Goal: Task Accomplishment & Management: Use online tool/utility

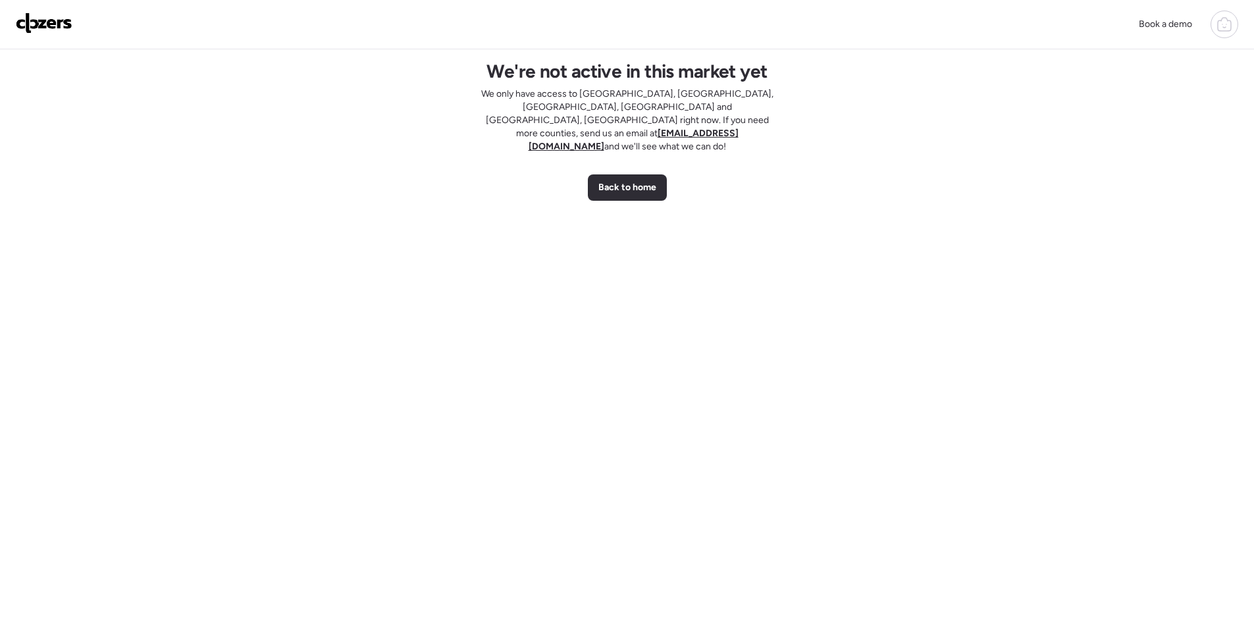
click at [604, 181] on span "Back to home" at bounding box center [627, 187] width 58 height 13
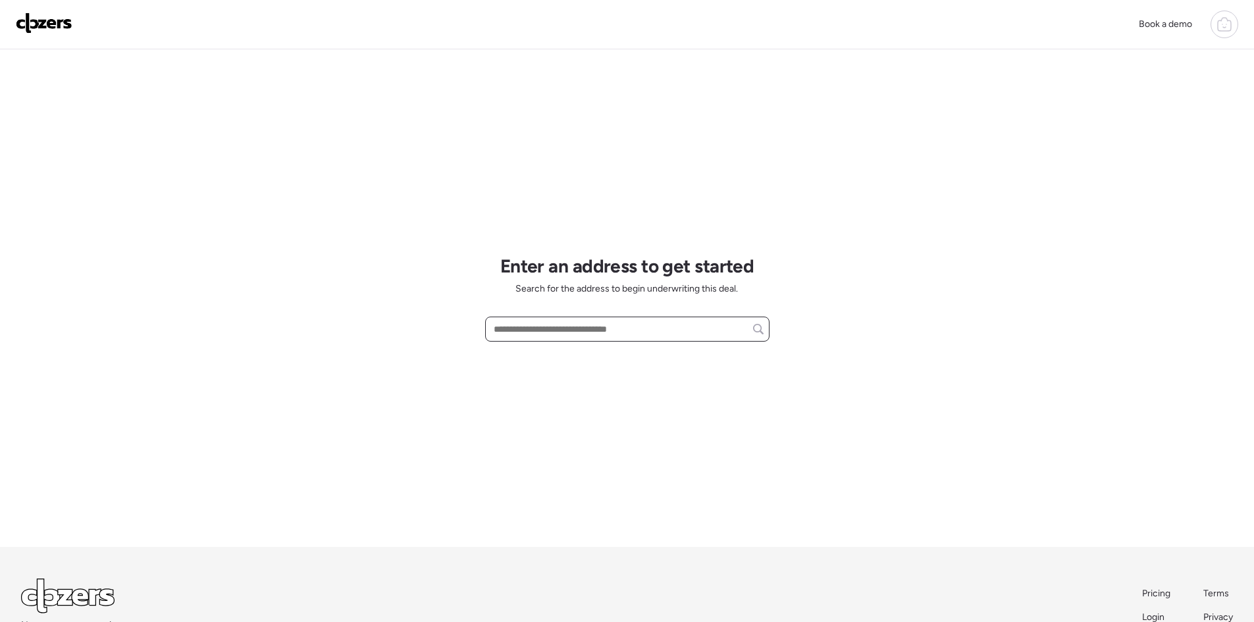
click at [542, 324] on input "text" at bounding box center [627, 329] width 272 height 18
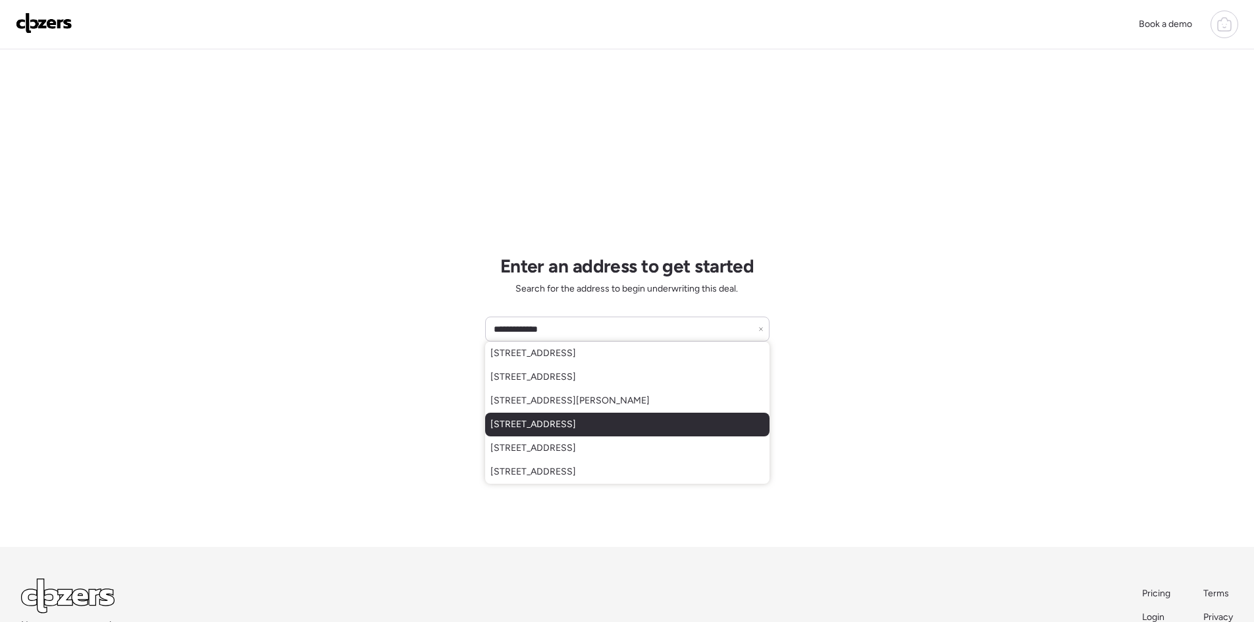
click at [576, 423] on span "[STREET_ADDRESS]" at bounding box center [533, 424] width 86 height 13
type input "**********"
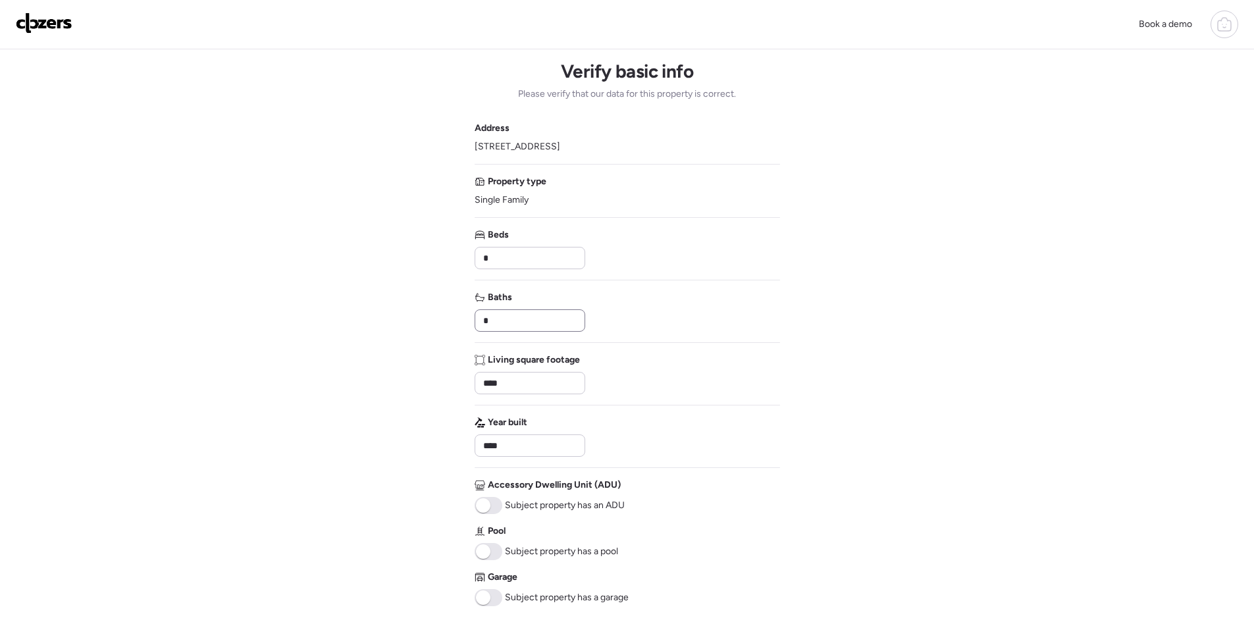
drag, startPoint x: 516, startPoint y: 311, endPoint x: 479, endPoint y: 319, distance: 37.7
click at [479, 319] on div "*" at bounding box center [529, 320] width 111 height 22
drag, startPoint x: 490, startPoint y: 322, endPoint x: 480, endPoint y: 322, distance: 9.9
click at [480, 322] on input "*" at bounding box center [529, 320] width 99 height 18
type input "*"
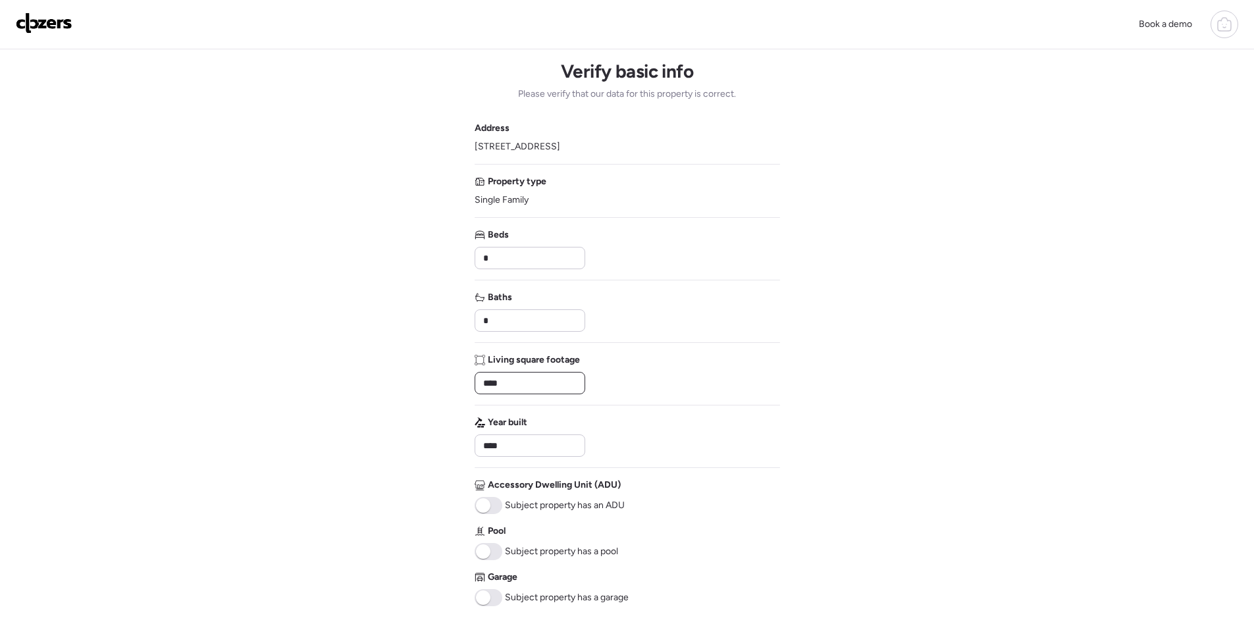
drag, startPoint x: 513, startPoint y: 377, endPoint x: 488, endPoint y: 380, distance: 25.1
click at [488, 380] on input "****" at bounding box center [529, 383] width 99 height 18
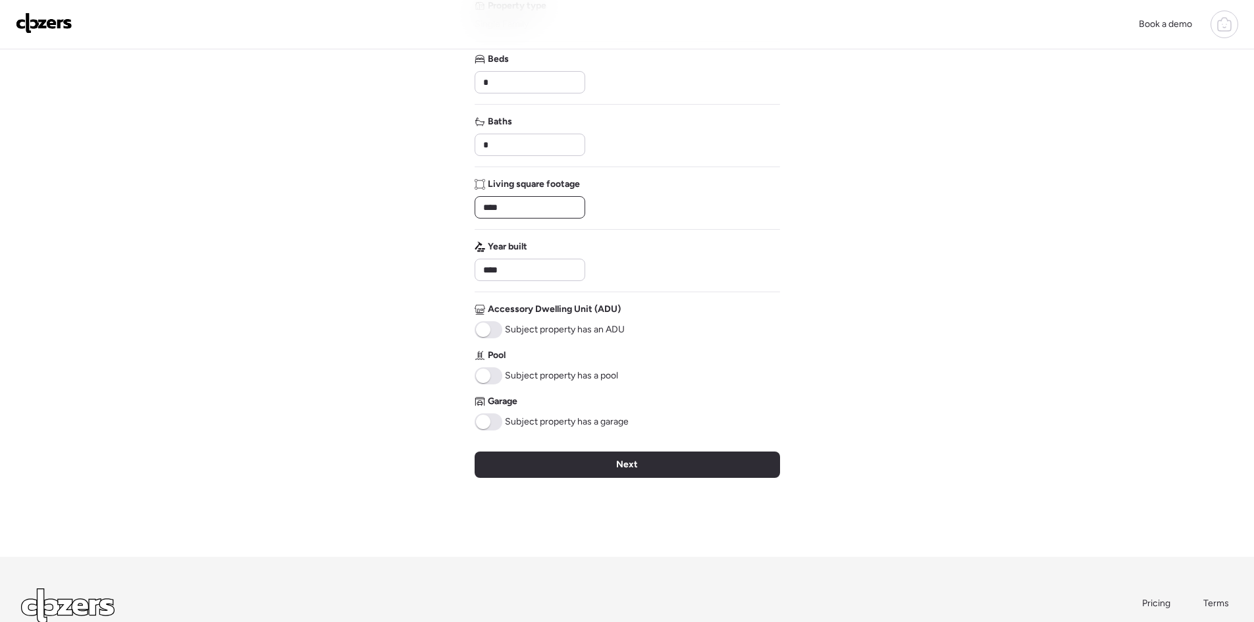
scroll to position [272, 0]
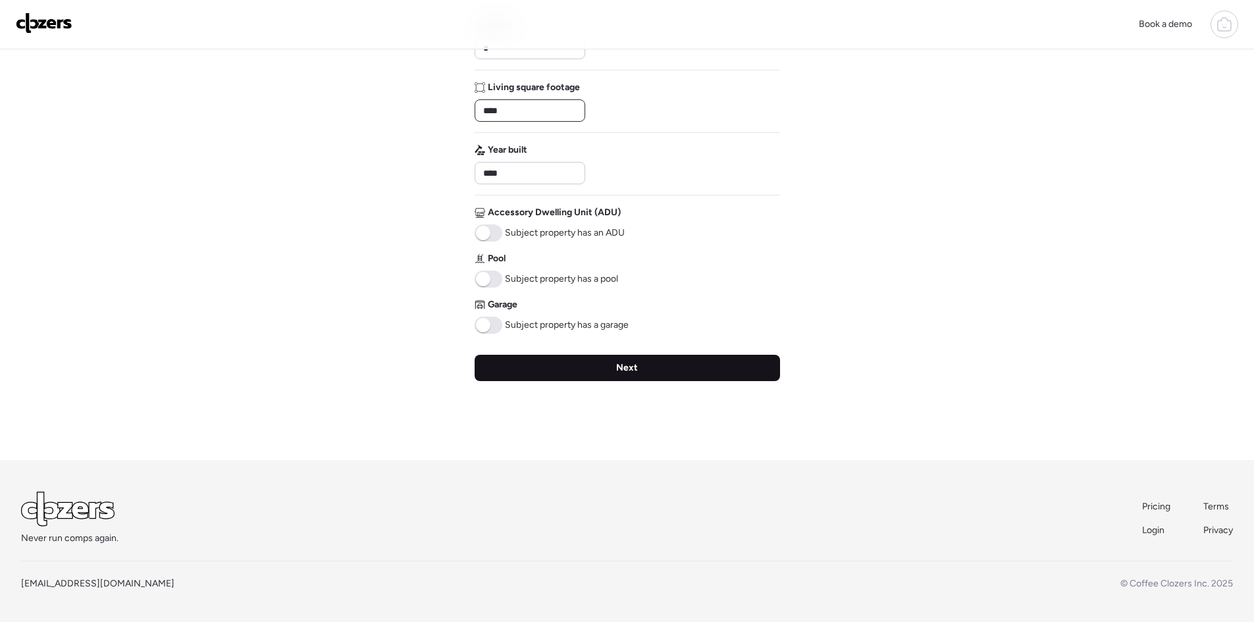
type input "****"
click at [620, 363] on span "Next" at bounding box center [627, 367] width 22 height 13
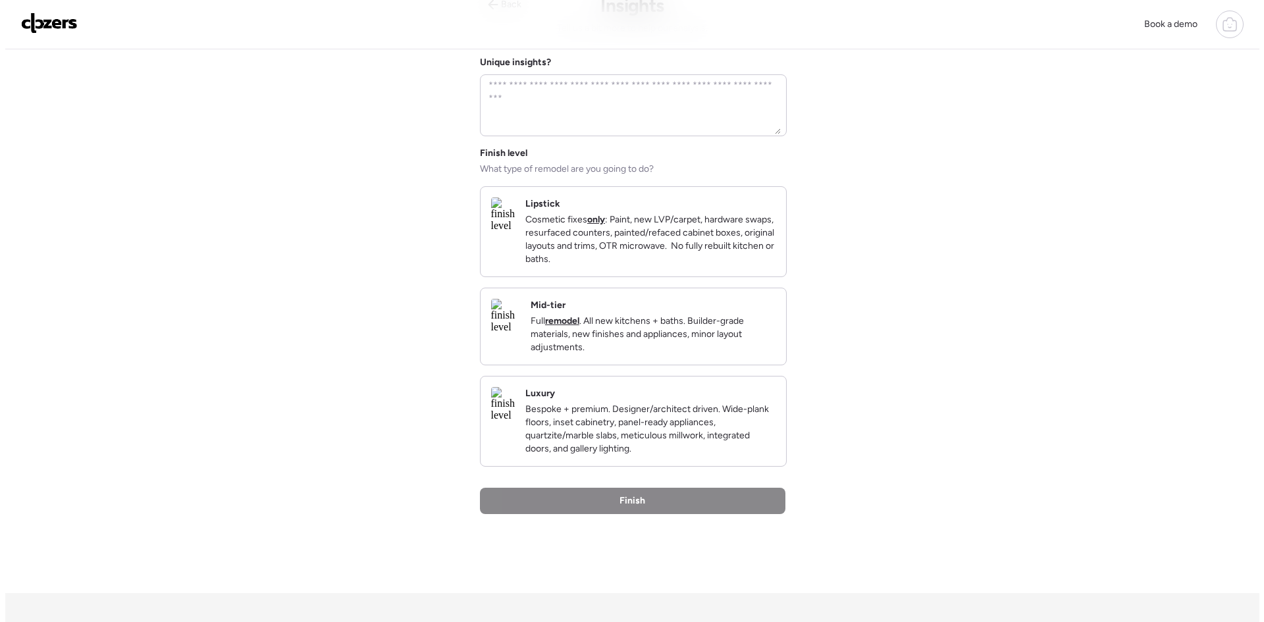
scroll to position [0, 0]
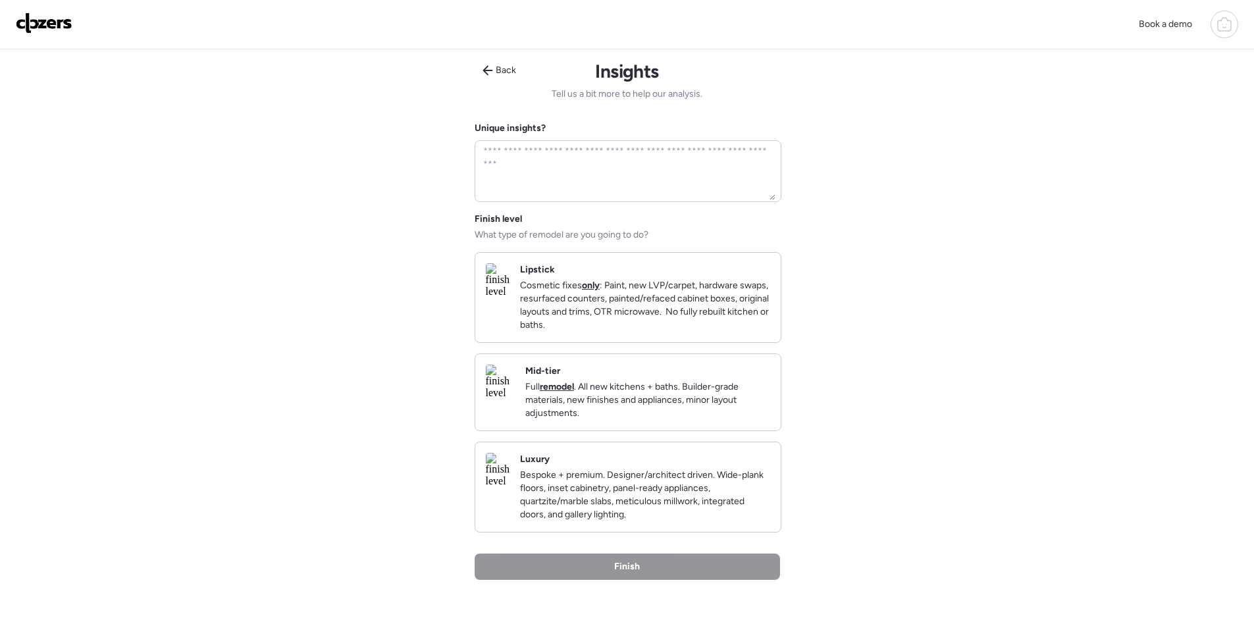
click at [693, 416] on p "Full remodel . All new kitchens + baths. Builder-grade materials, new finishes …" at bounding box center [647, 399] width 245 height 39
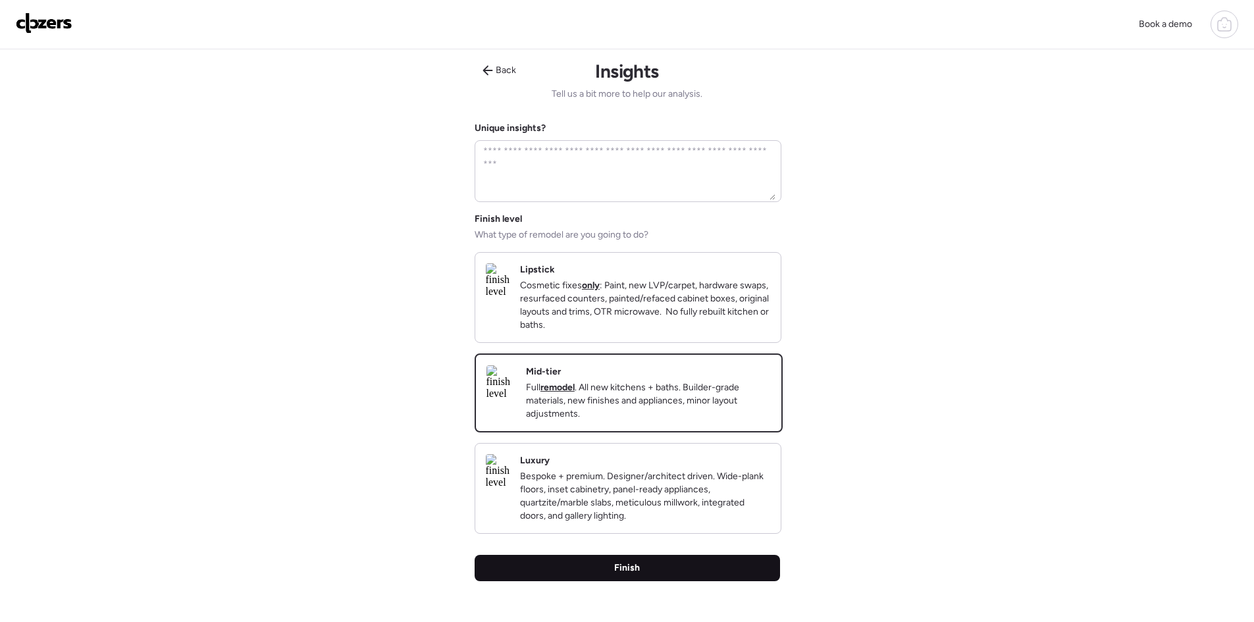
click at [707, 581] on div "Finish" at bounding box center [626, 568] width 305 height 26
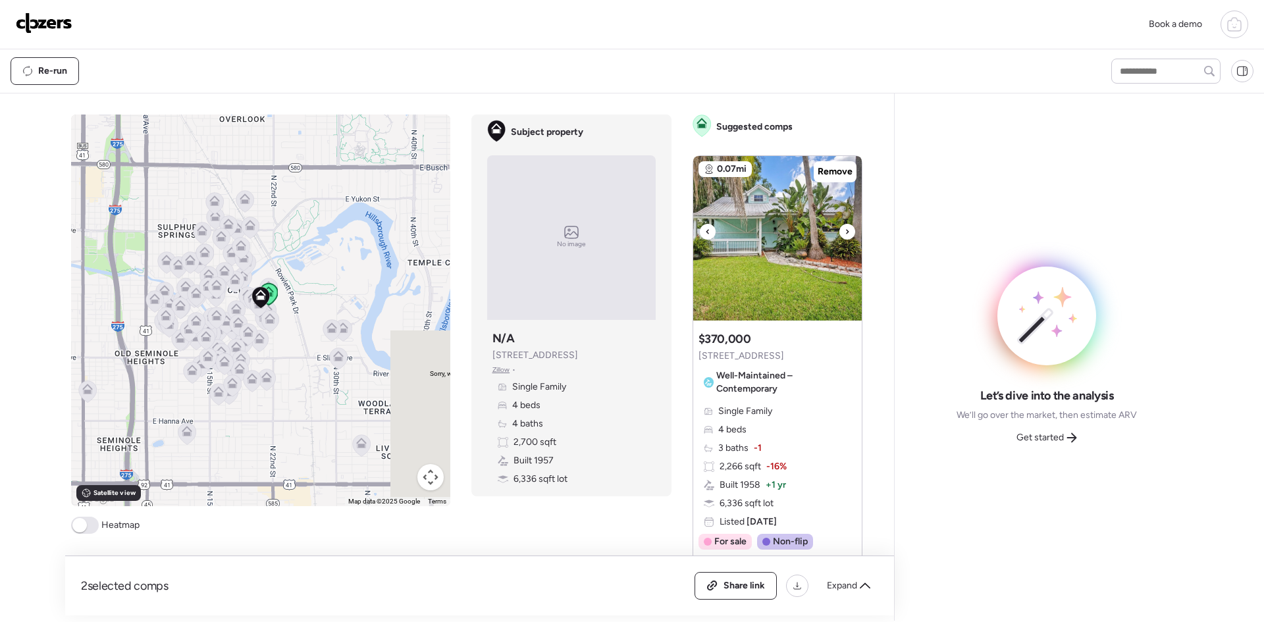
click at [844, 234] on icon at bounding box center [846, 232] width 5 height 16
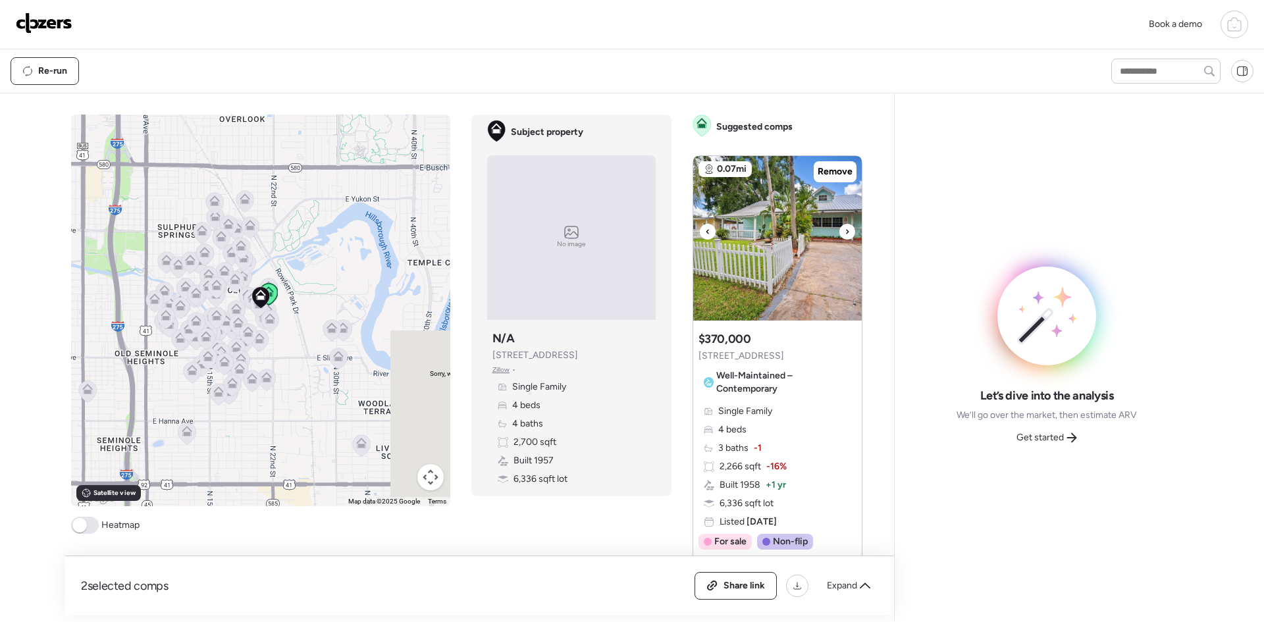
click at [839, 234] on div at bounding box center [847, 232] width 16 height 16
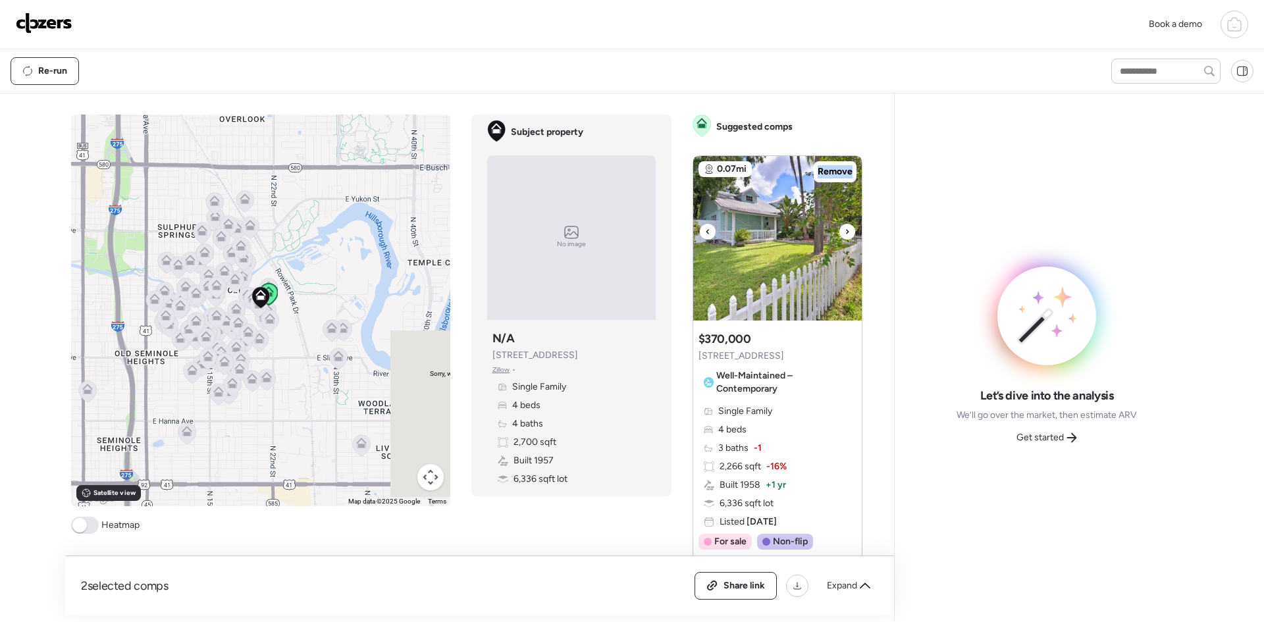
click at [839, 234] on div at bounding box center [847, 232] width 16 height 16
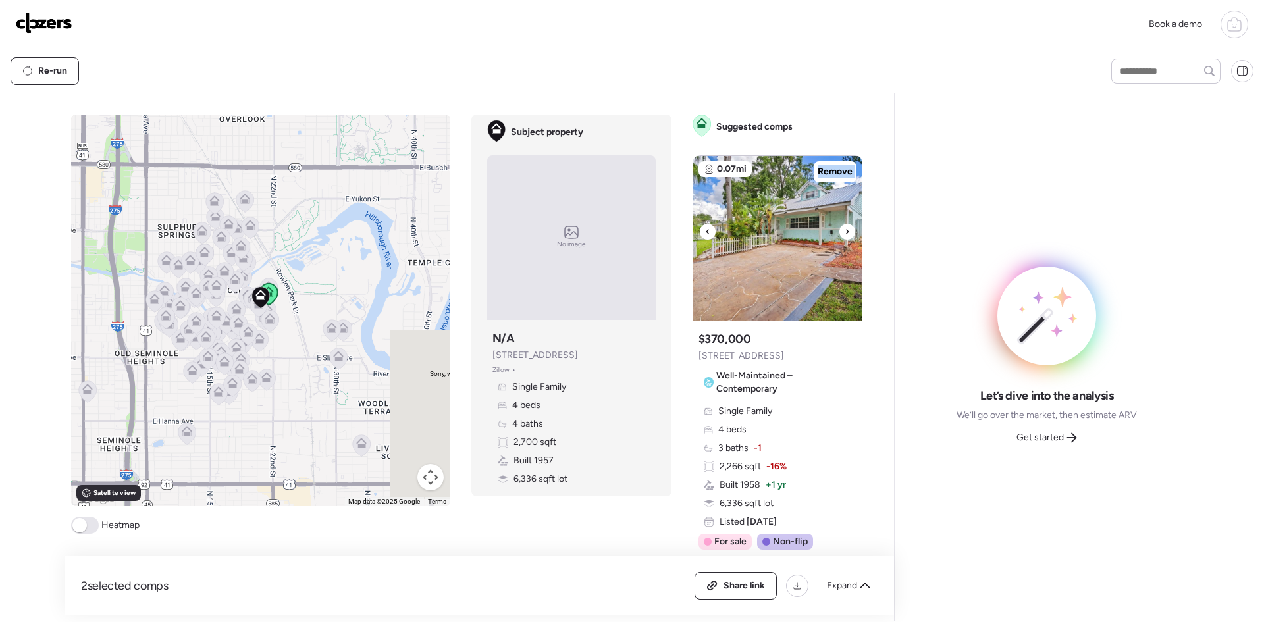
click at [839, 234] on div at bounding box center [847, 232] width 16 height 16
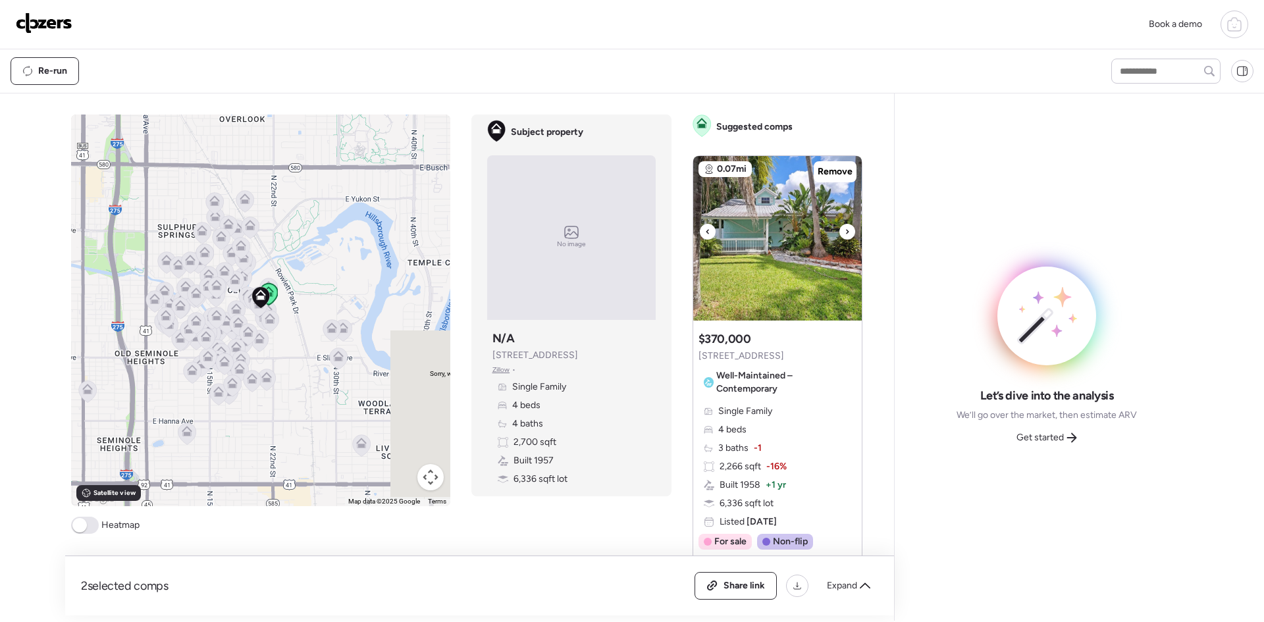
click at [839, 234] on div at bounding box center [847, 232] width 16 height 16
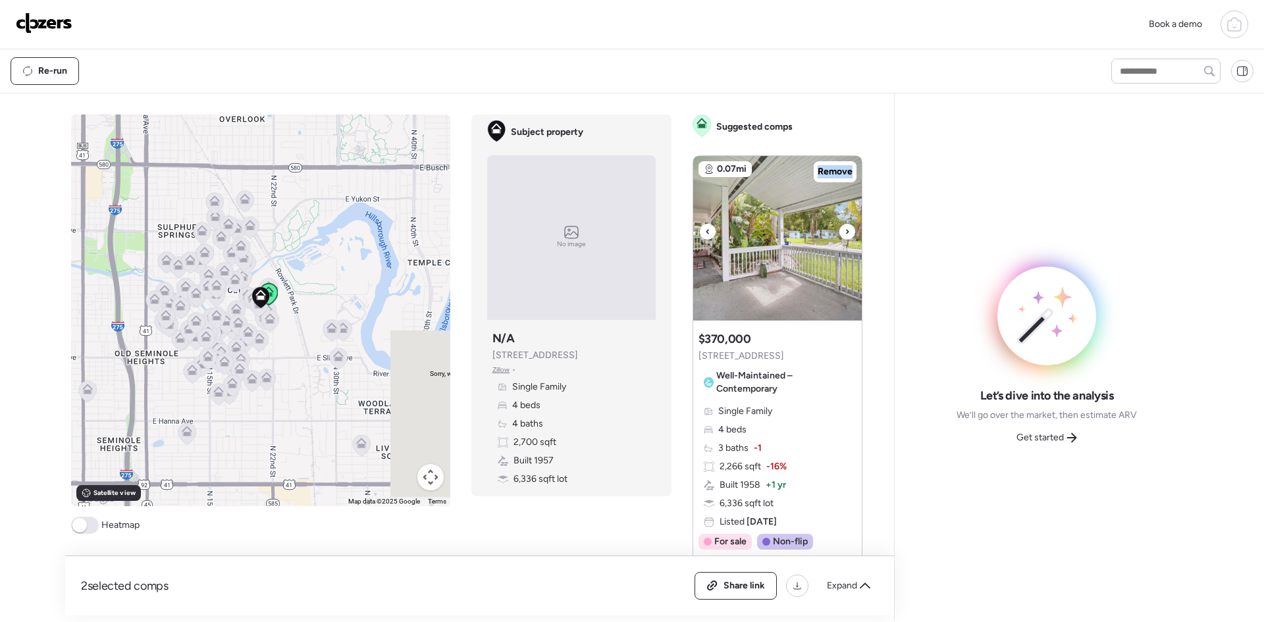
click at [839, 234] on div at bounding box center [847, 232] width 16 height 16
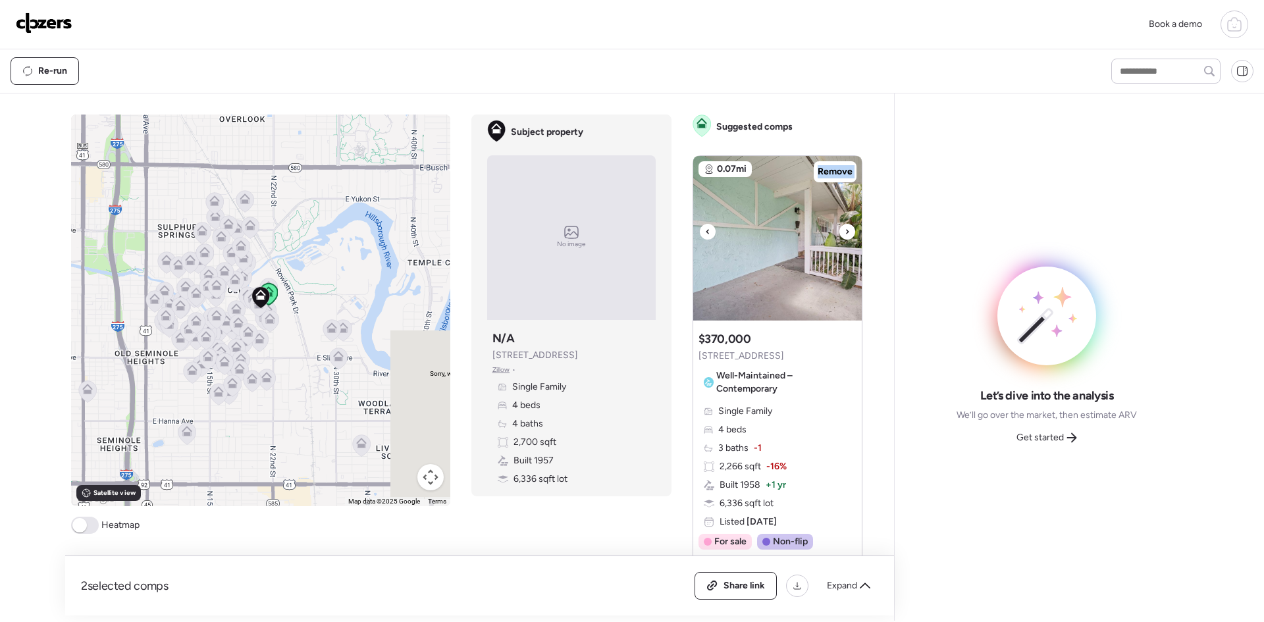
click at [839, 234] on div at bounding box center [847, 232] width 16 height 16
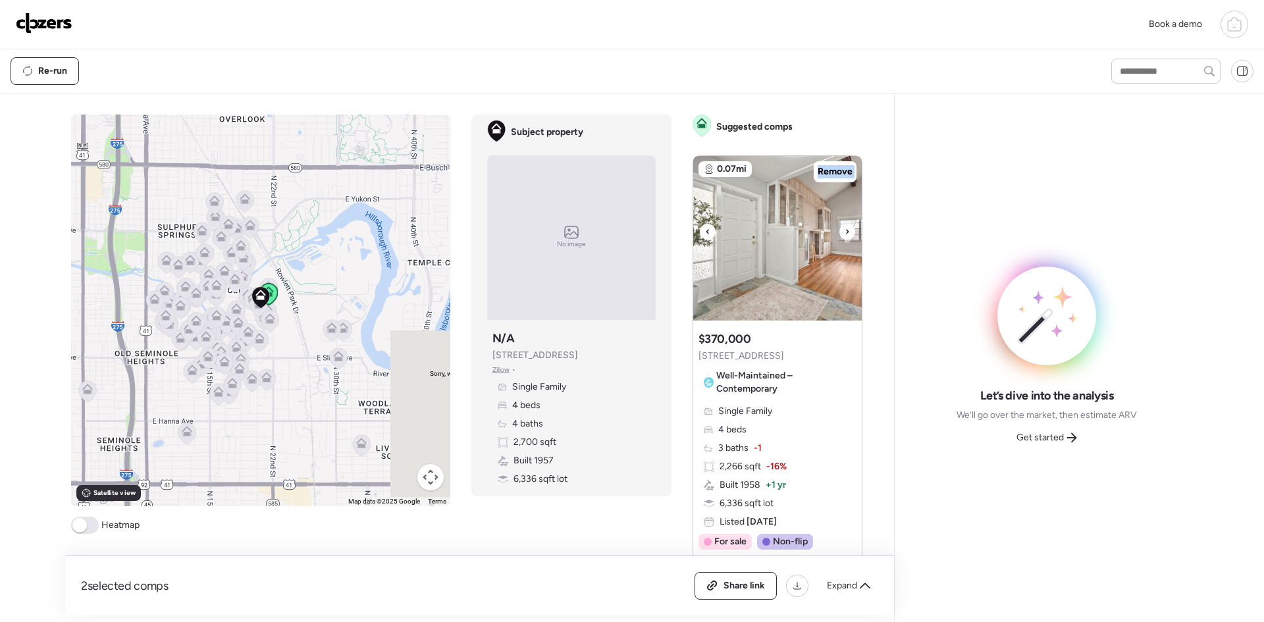
click at [839, 234] on div at bounding box center [847, 232] width 16 height 16
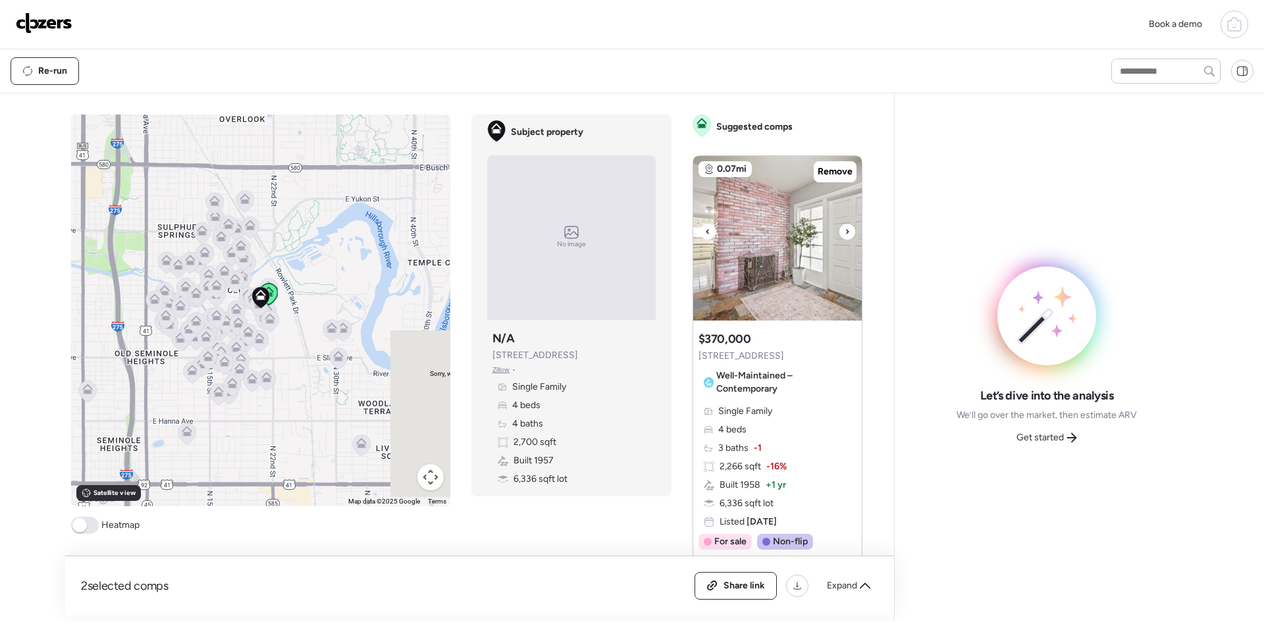
click at [839, 234] on div at bounding box center [847, 232] width 16 height 16
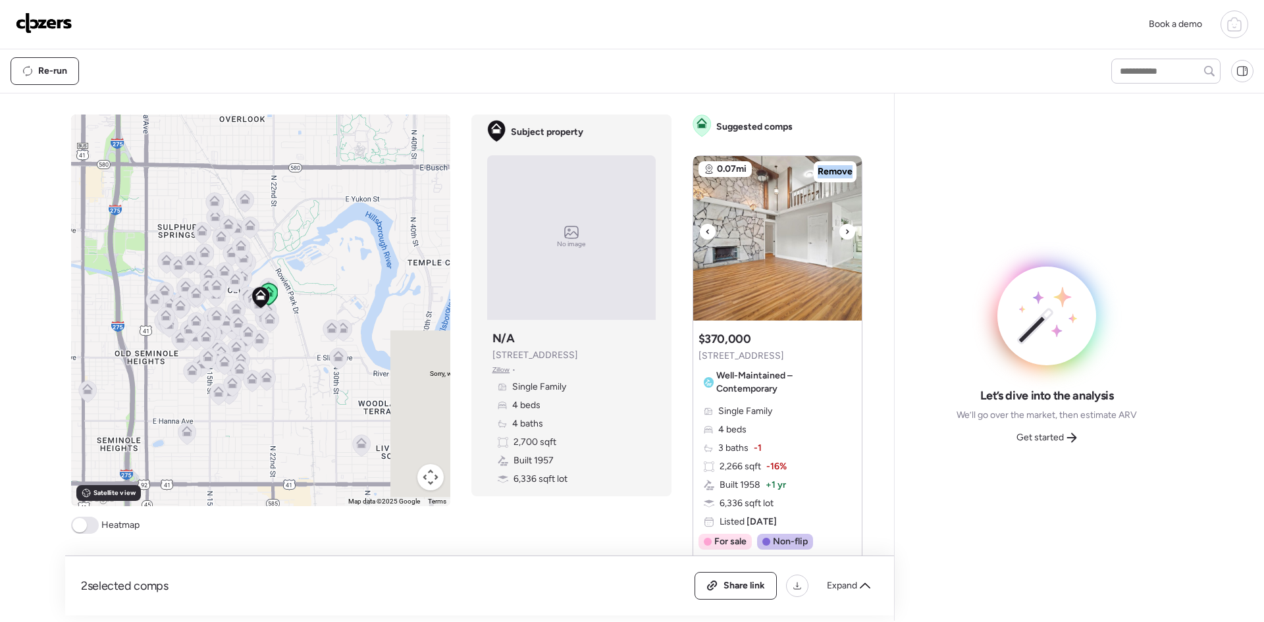
click at [839, 234] on div at bounding box center [847, 232] width 16 height 16
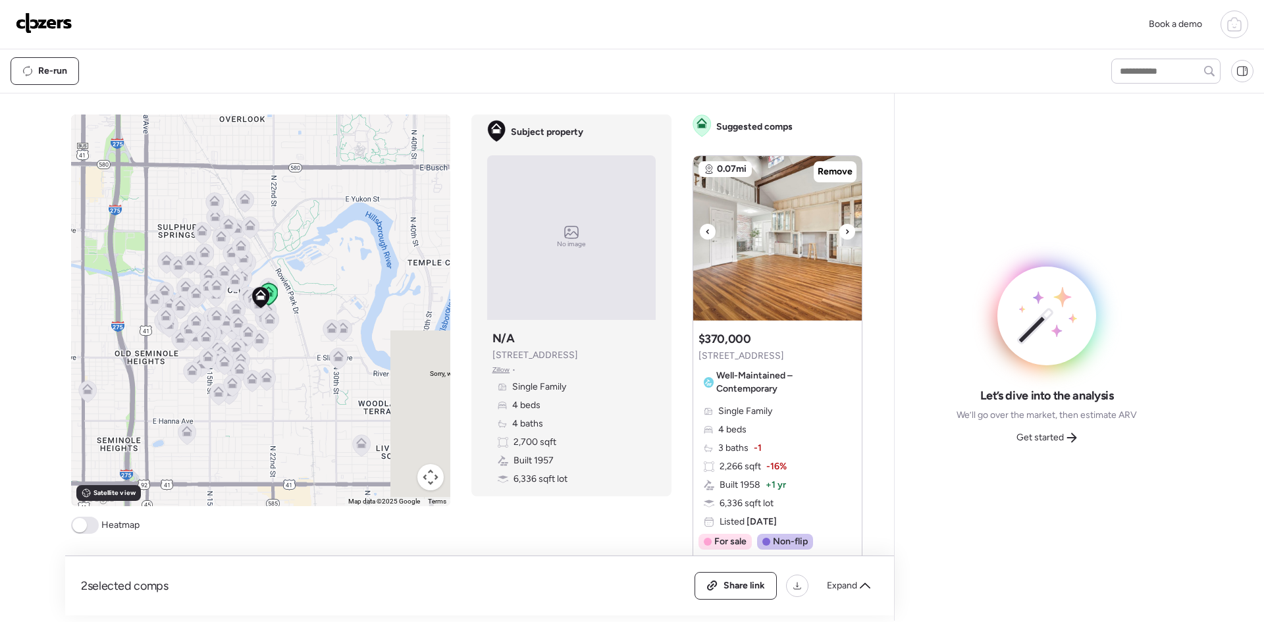
click at [839, 234] on div at bounding box center [847, 232] width 16 height 16
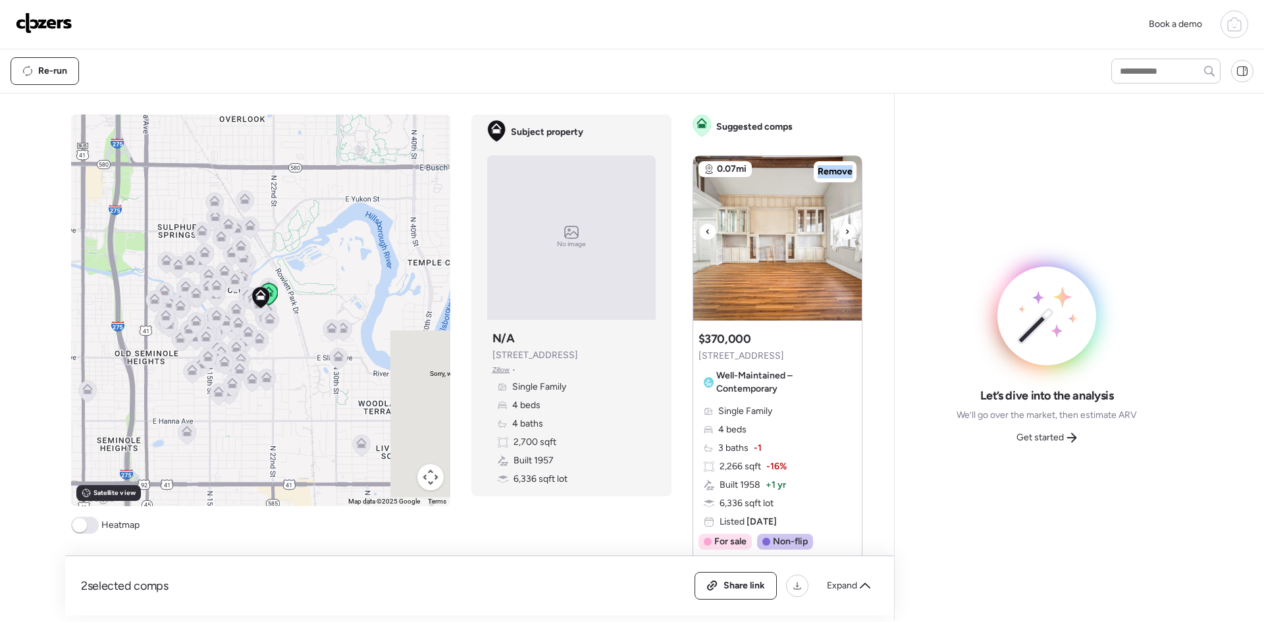
click at [839, 234] on div at bounding box center [847, 232] width 16 height 16
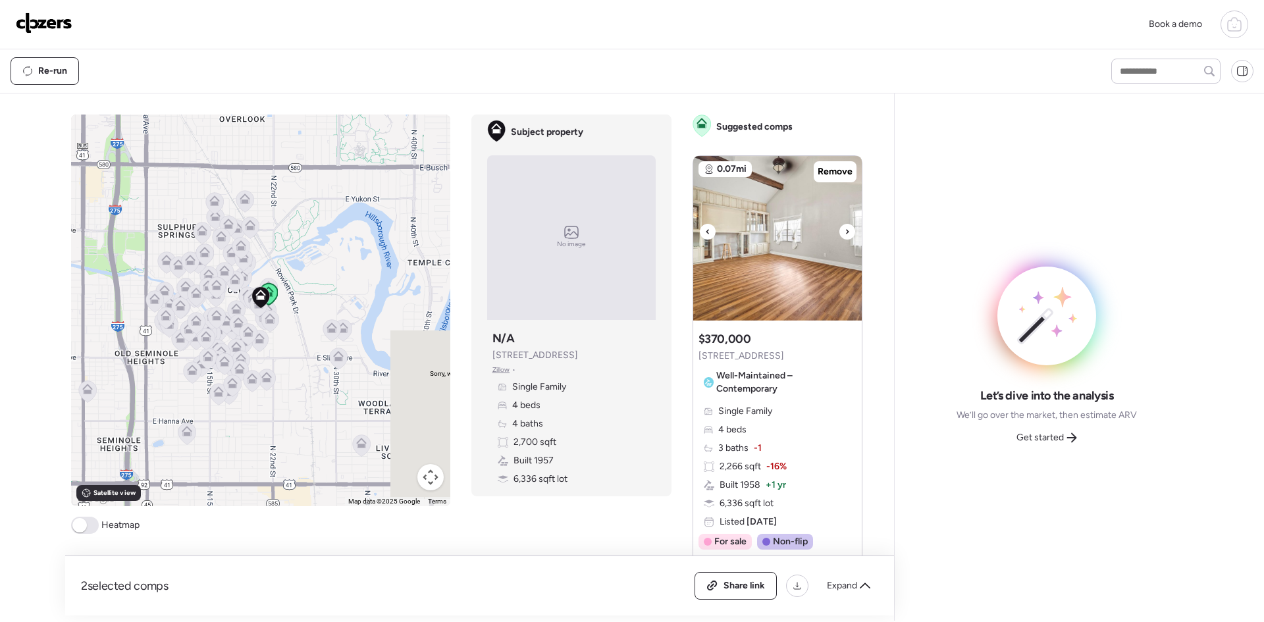
click at [839, 234] on div at bounding box center [847, 232] width 16 height 16
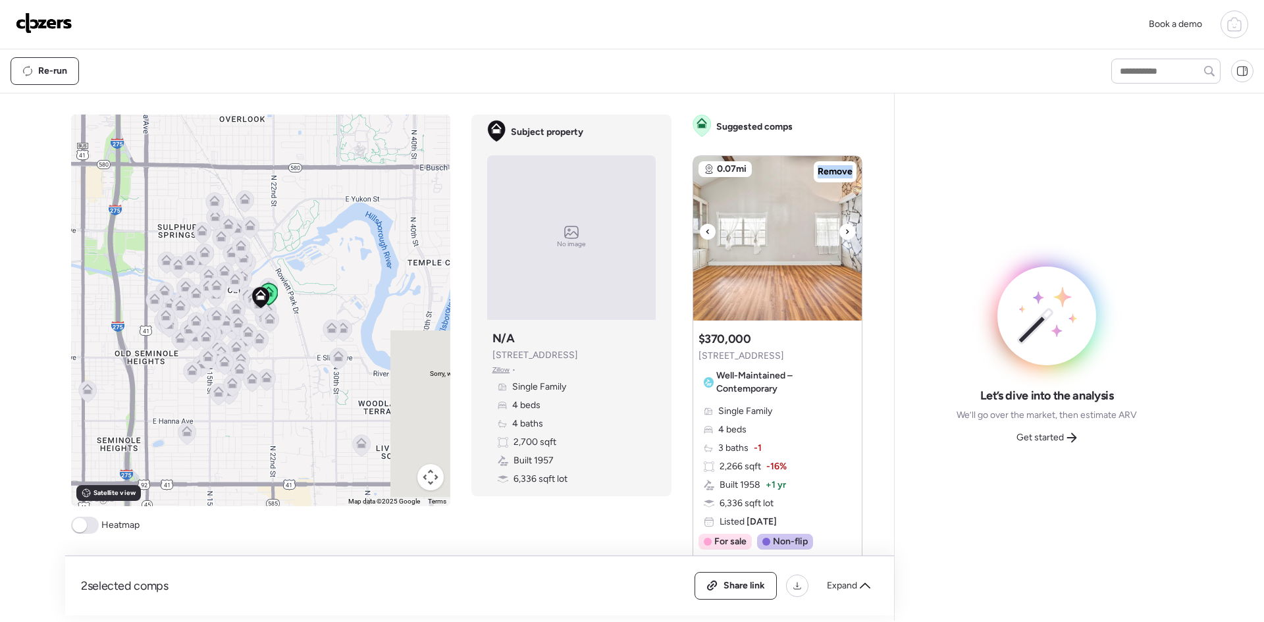
click at [839, 234] on div at bounding box center [847, 232] width 16 height 16
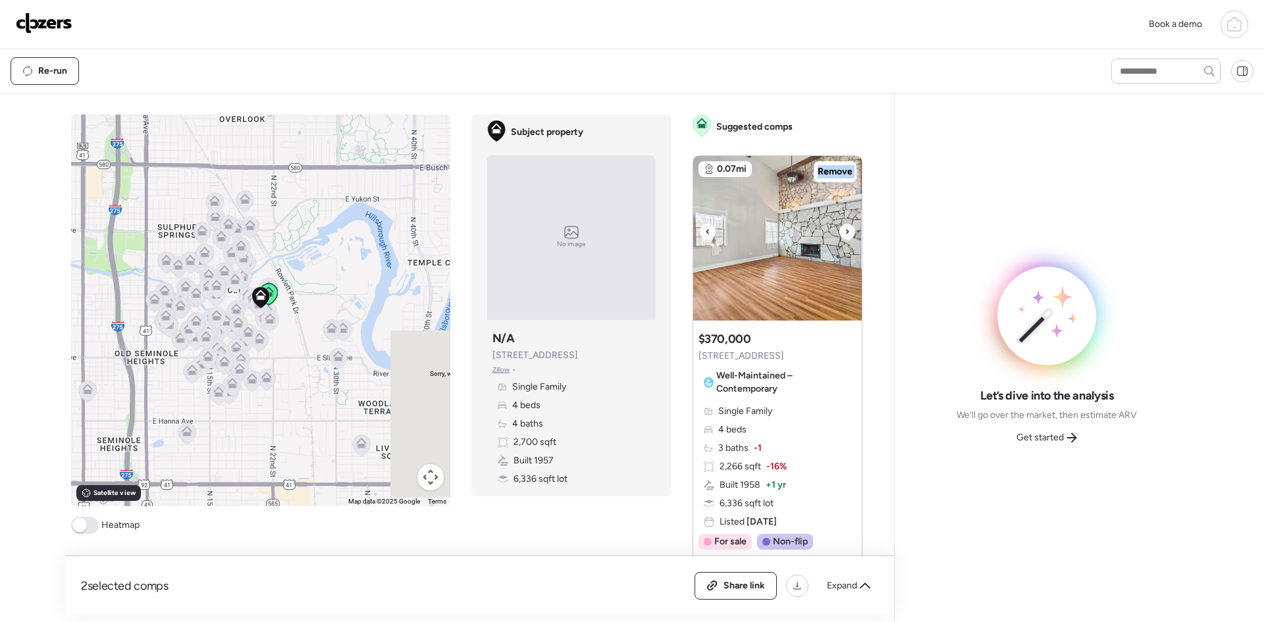
click at [839, 234] on div at bounding box center [847, 232] width 16 height 16
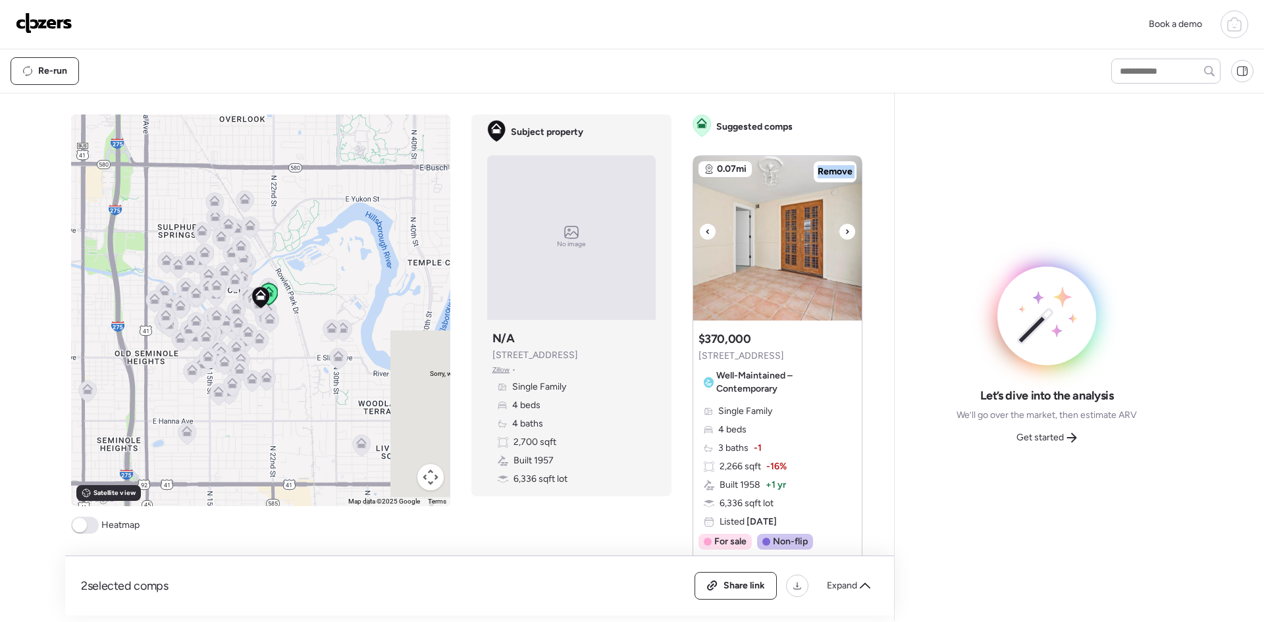
click at [839, 234] on div at bounding box center [847, 232] width 16 height 16
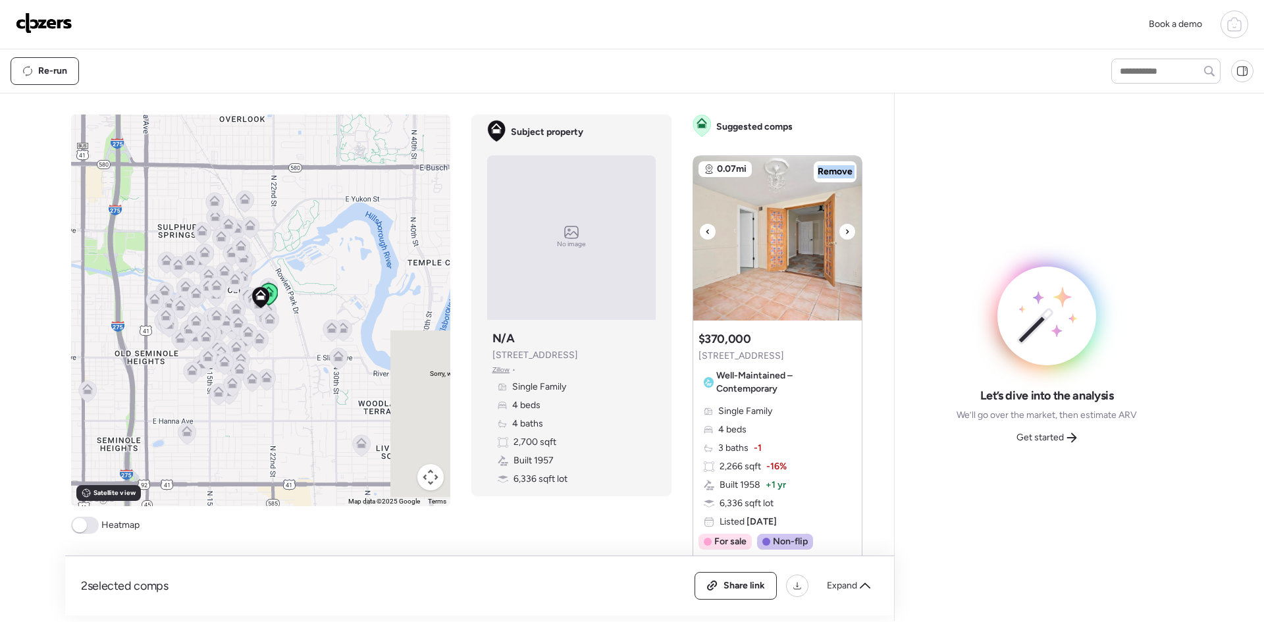
click at [839, 234] on div at bounding box center [847, 232] width 16 height 16
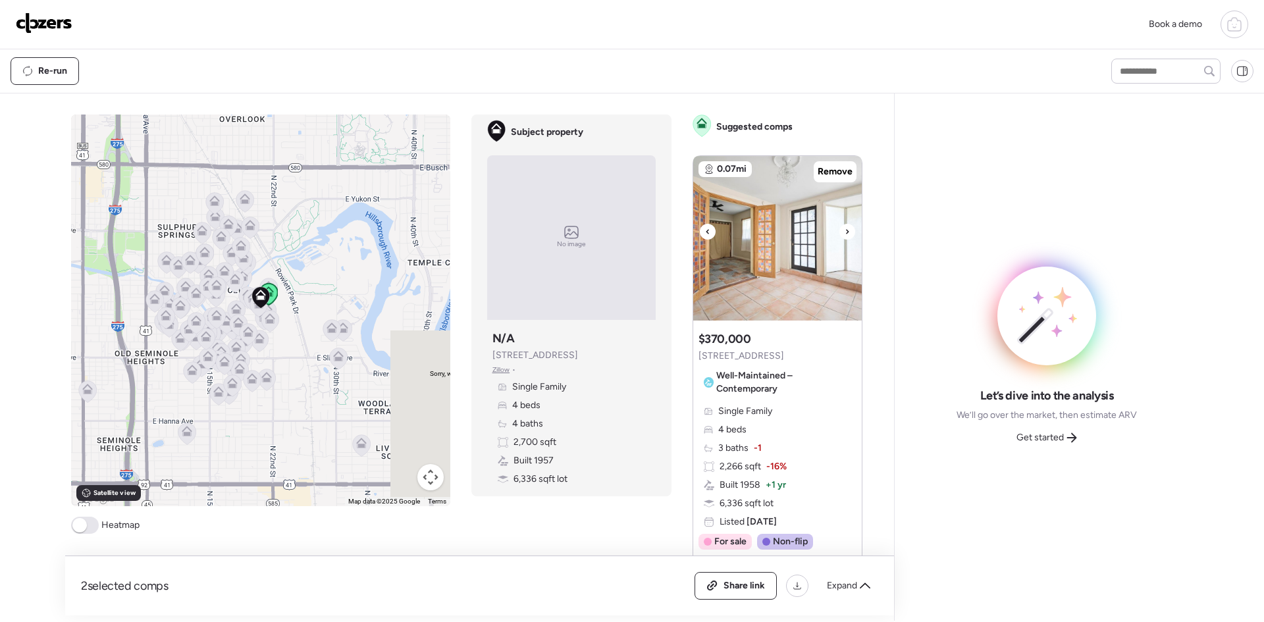
click at [839, 234] on div at bounding box center [847, 232] width 16 height 16
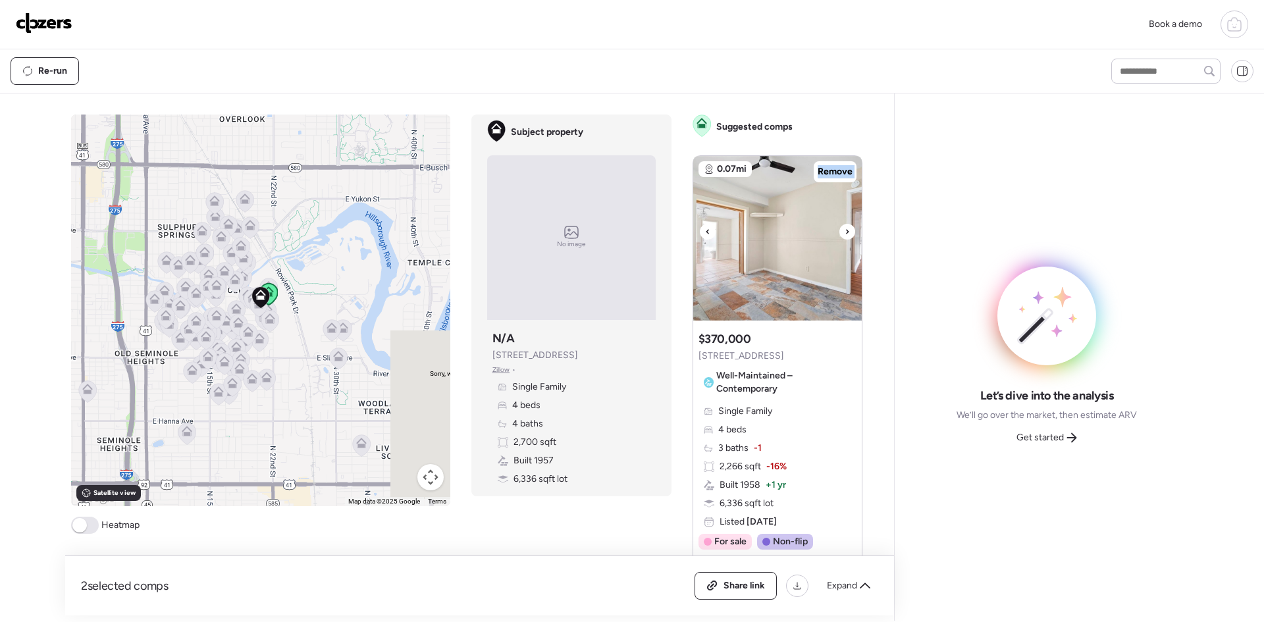
click at [839, 234] on div at bounding box center [847, 232] width 16 height 16
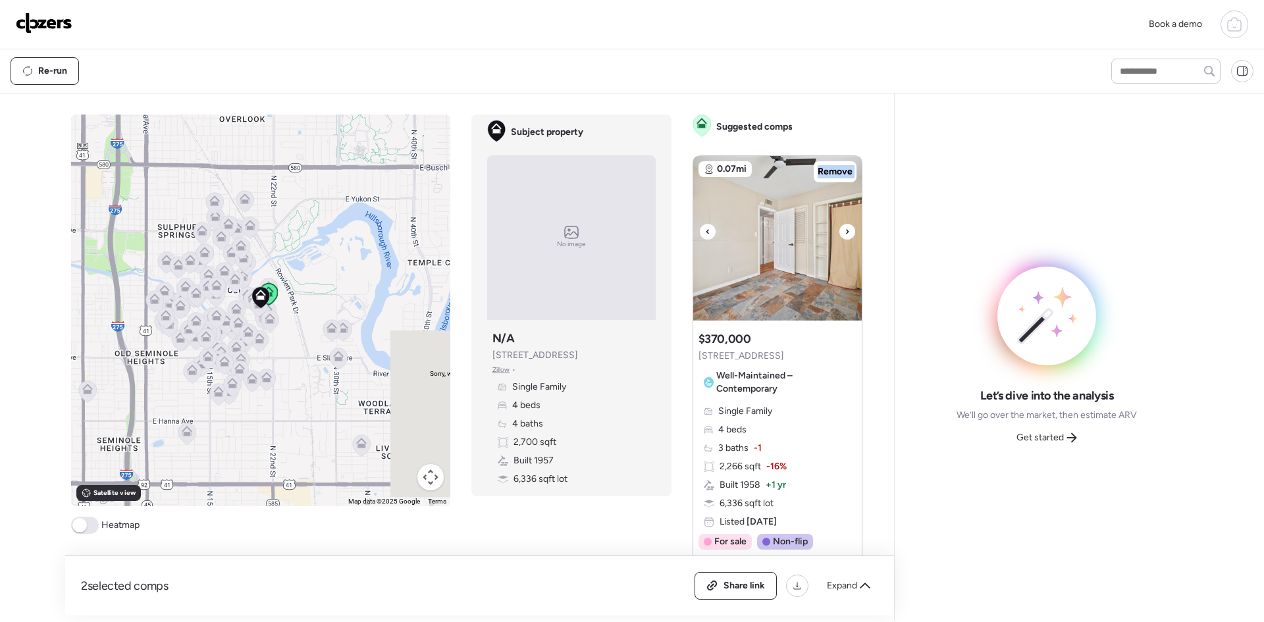
click at [839, 234] on div at bounding box center [847, 232] width 16 height 16
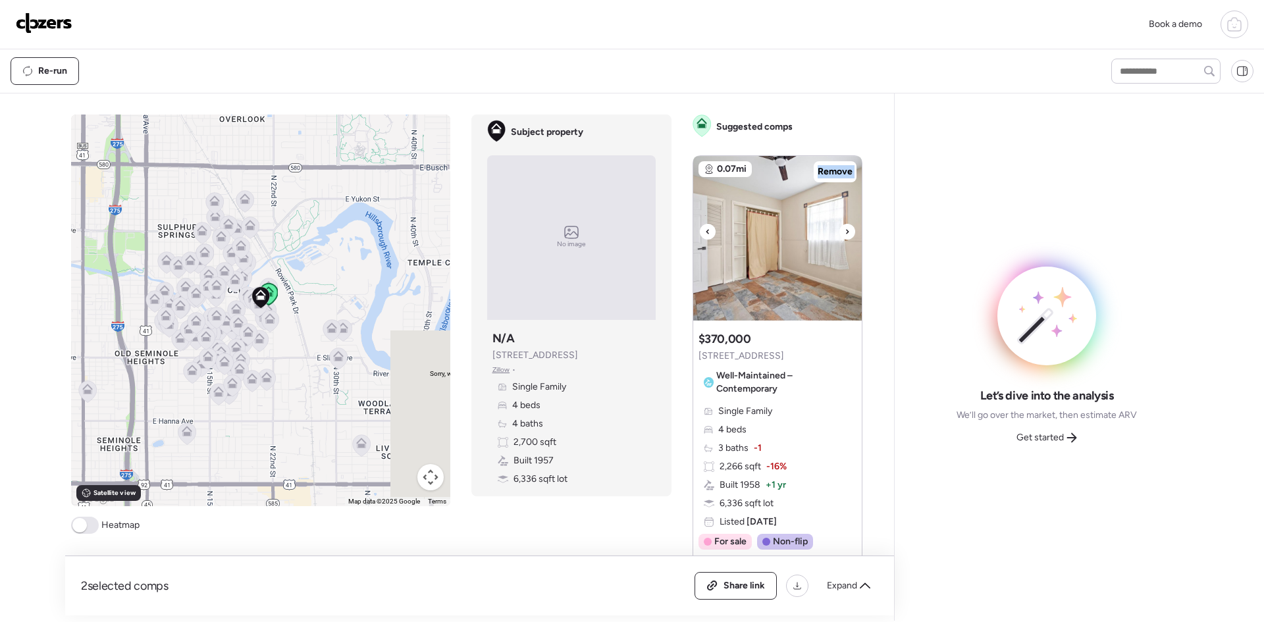
click at [839, 234] on div at bounding box center [847, 232] width 16 height 16
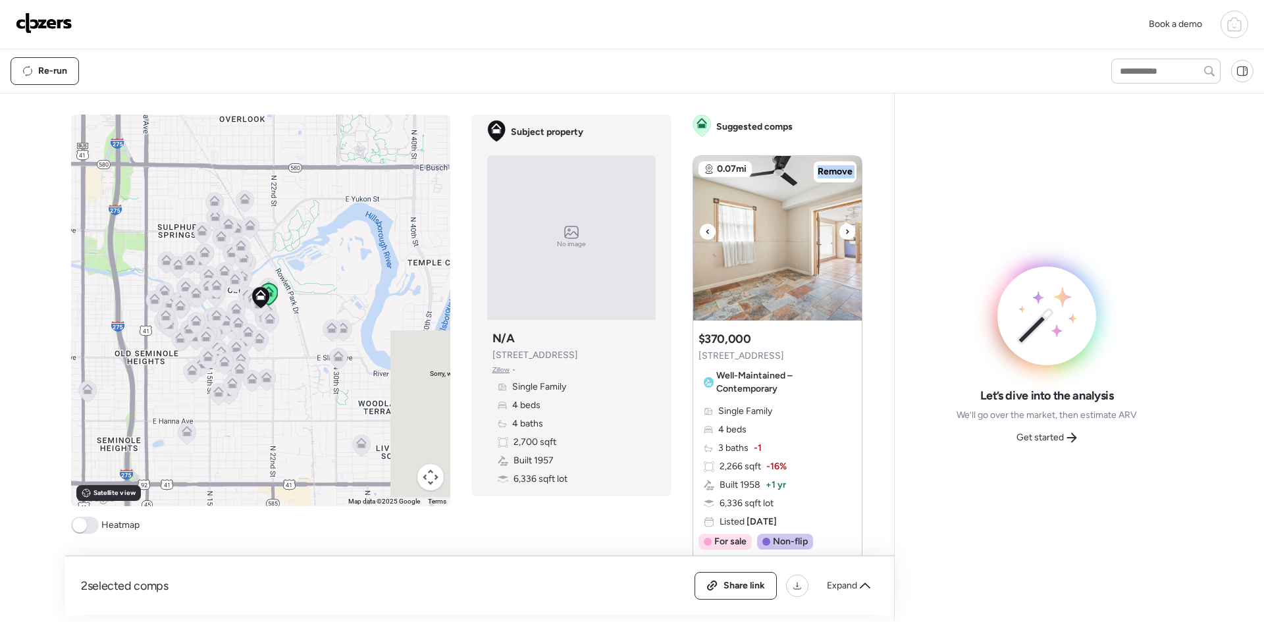
click at [839, 234] on div at bounding box center [847, 232] width 16 height 16
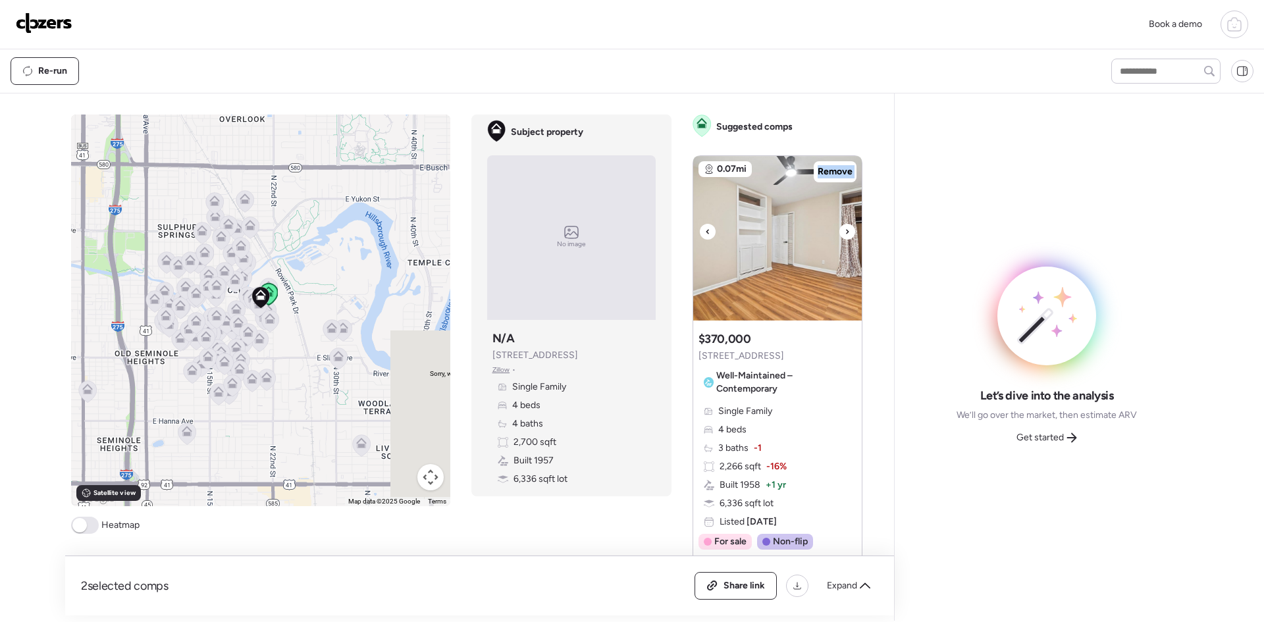
click at [839, 234] on div at bounding box center [847, 232] width 16 height 16
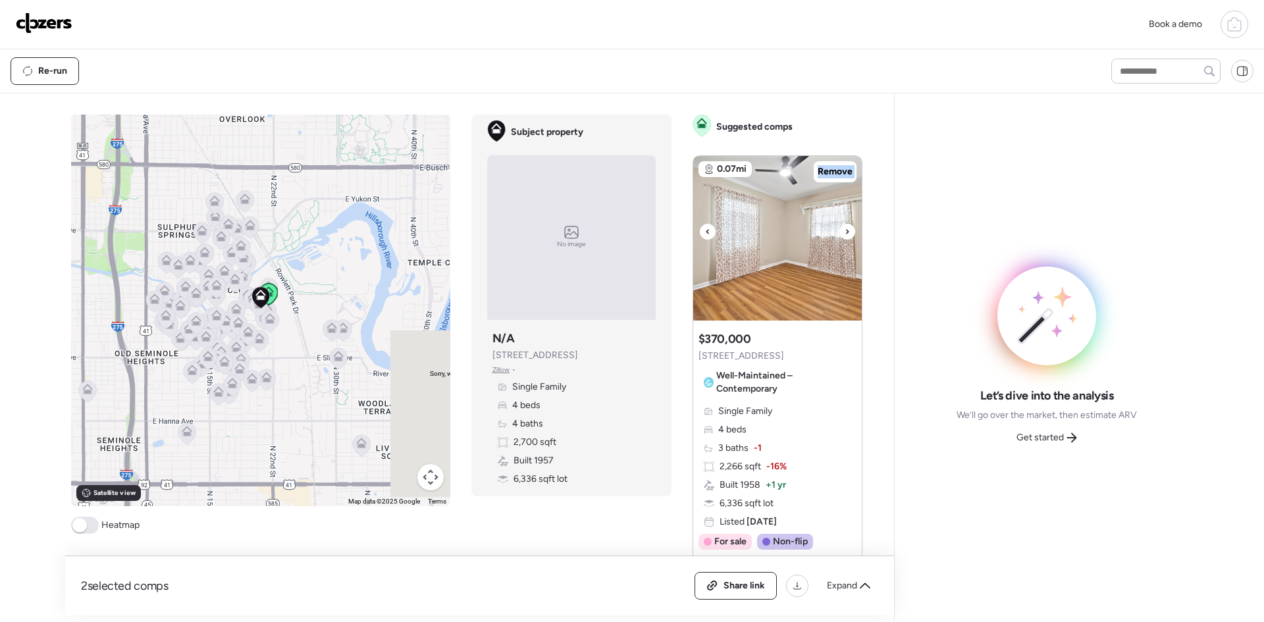
click at [839, 234] on div at bounding box center [847, 232] width 16 height 16
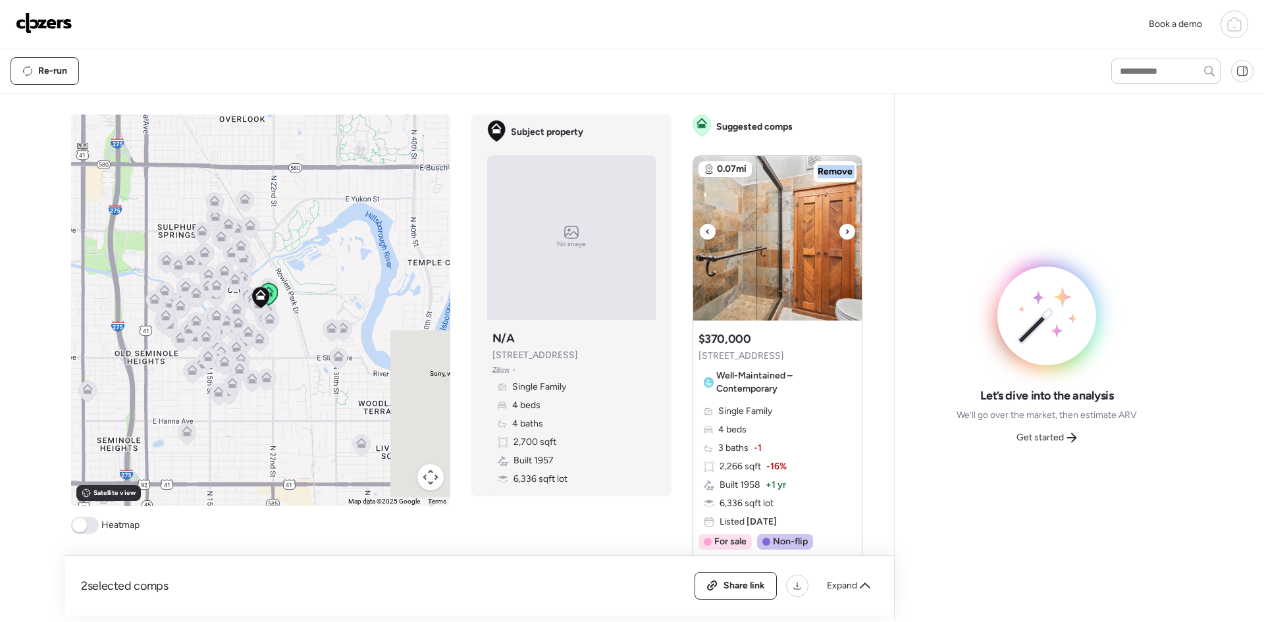
click at [839, 234] on div at bounding box center [847, 232] width 16 height 16
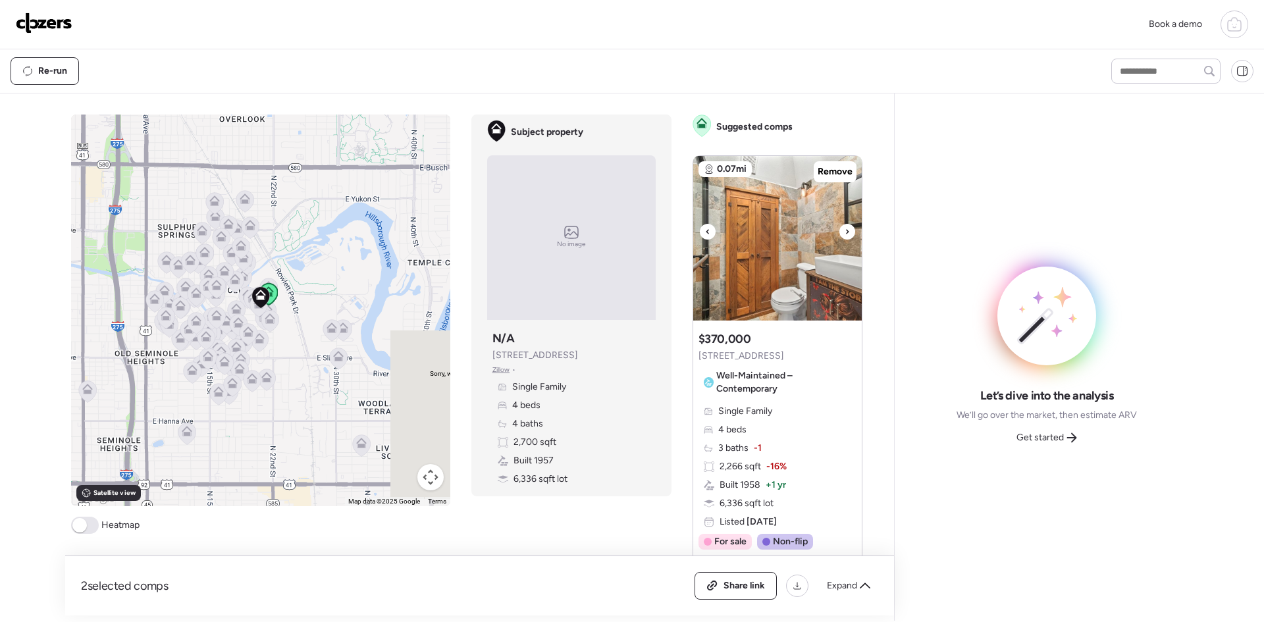
click at [839, 234] on div at bounding box center [847, 232] width 16 height 16
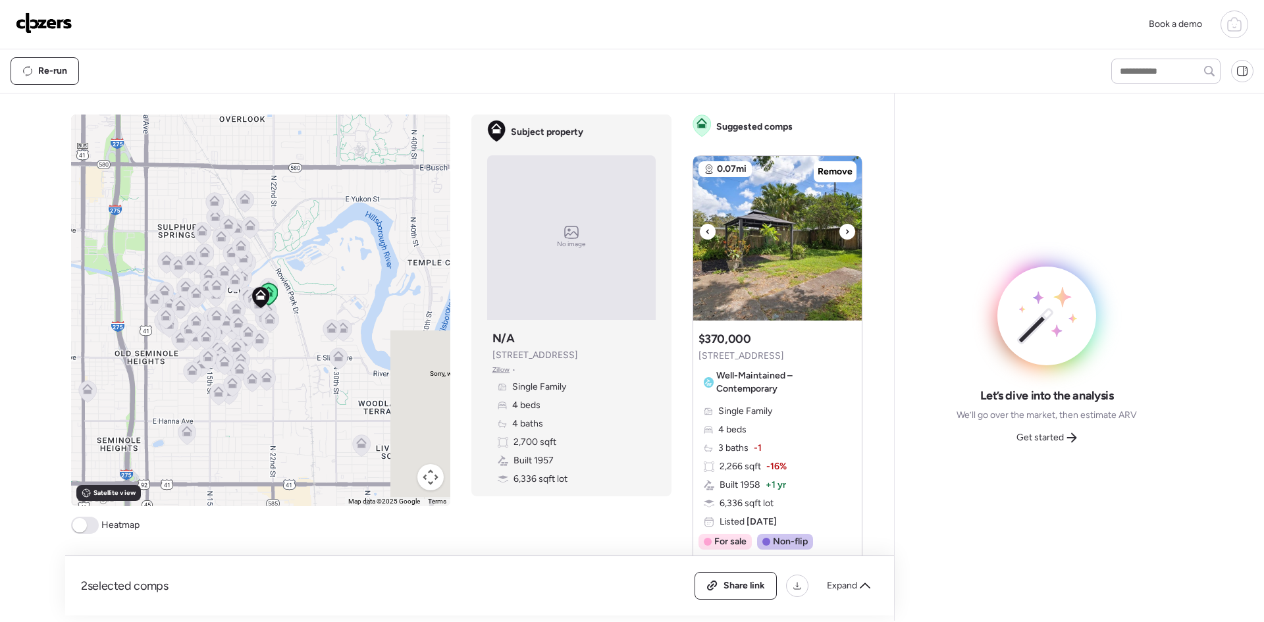
click at [839, 234] on div at bounding box center [847, 232] width 16 height 16
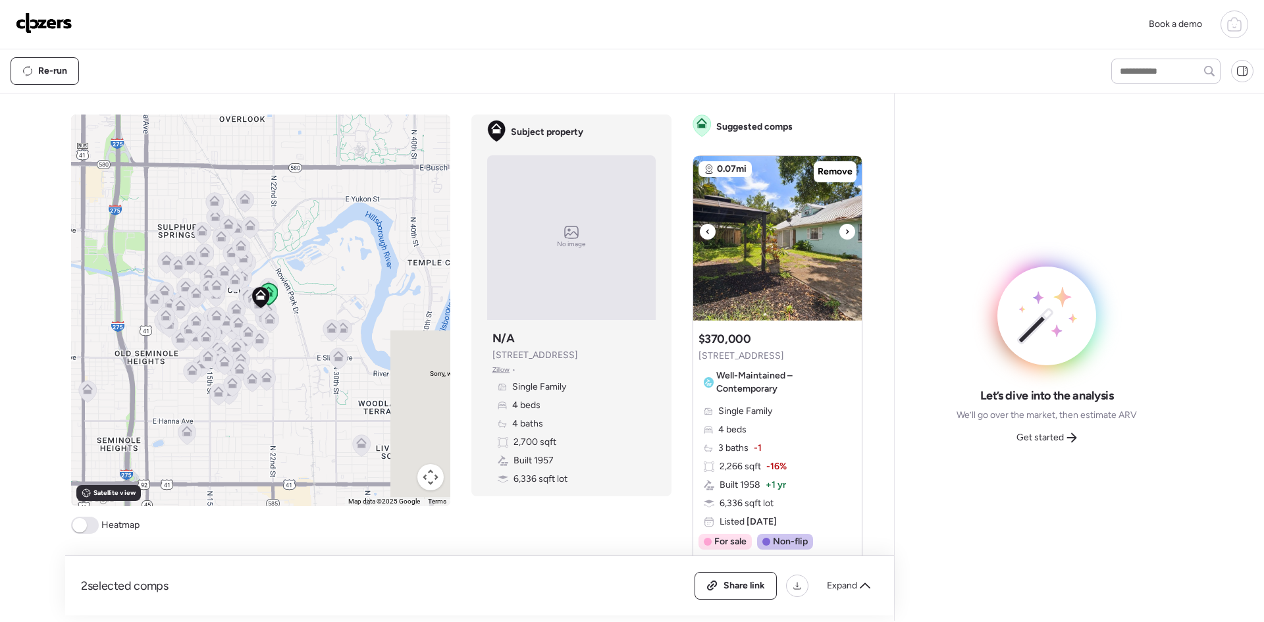
click at [839, 234] on div at bounding box center [847, 232] width 16 height 16
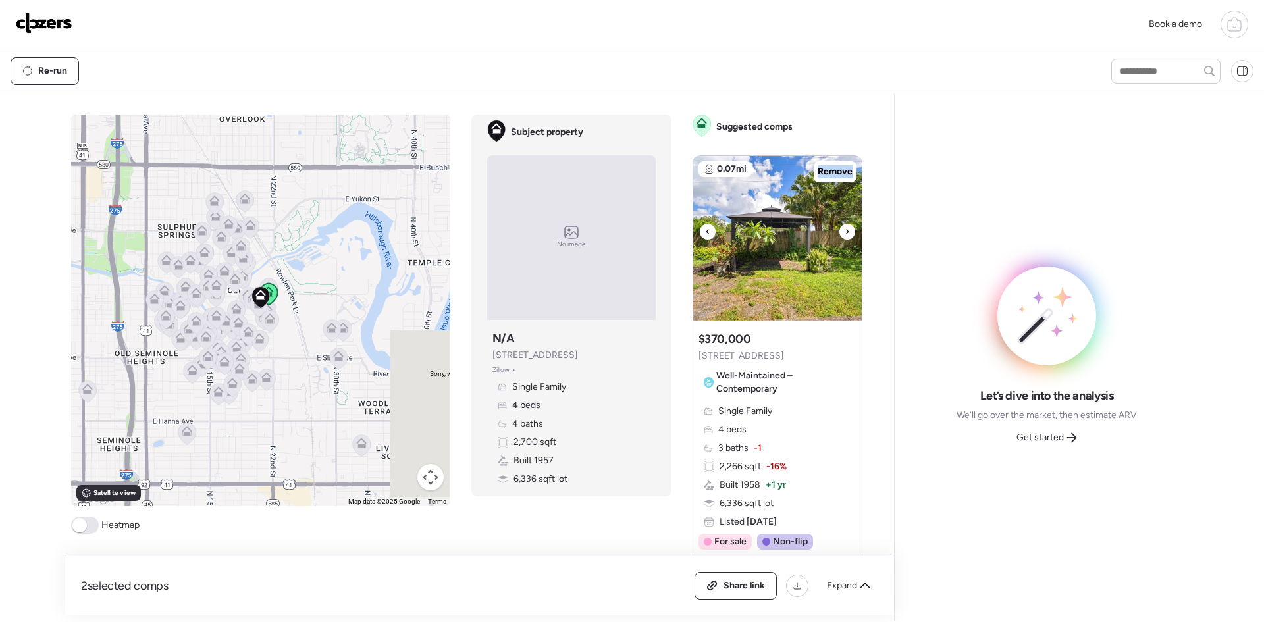
click at [839, 234] on div at bounding box center [847, 232] width 16 height 16
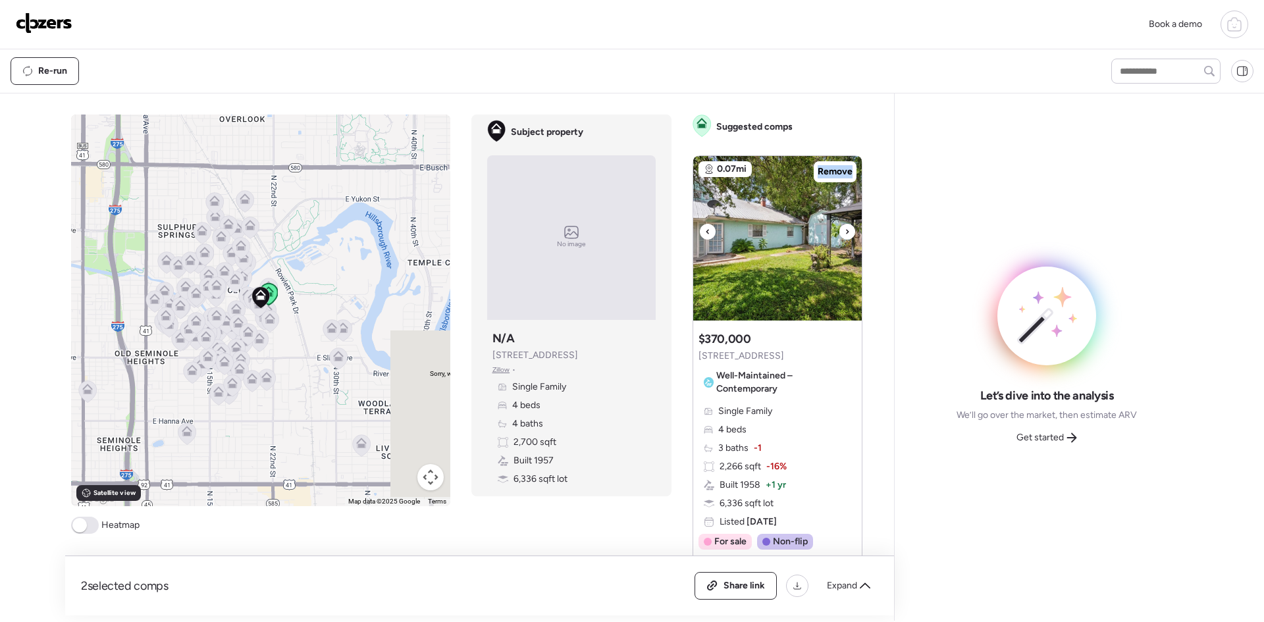
click at [839, 234] on div at bounding box center [847, 232] width 16 height 16
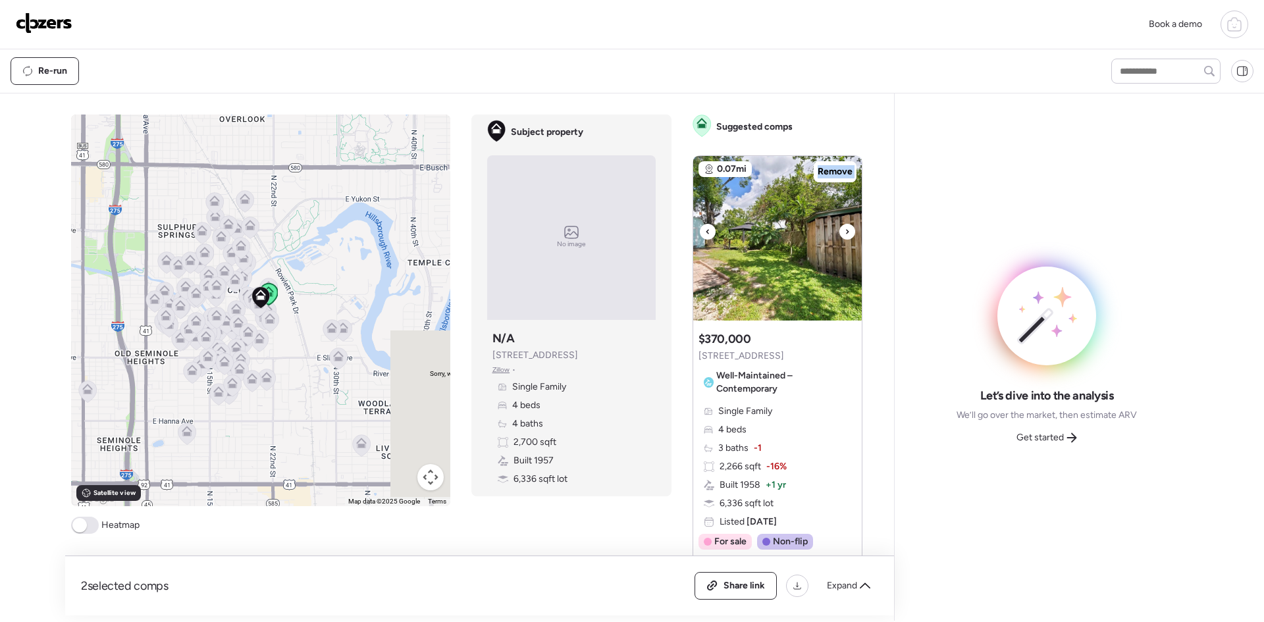
click at [839, 234] on div at bounding box center [847, 232] width 16 height 16
click at [1038, 428] on div "Get started" at bounding box center [1046, 437] width 76 height 21
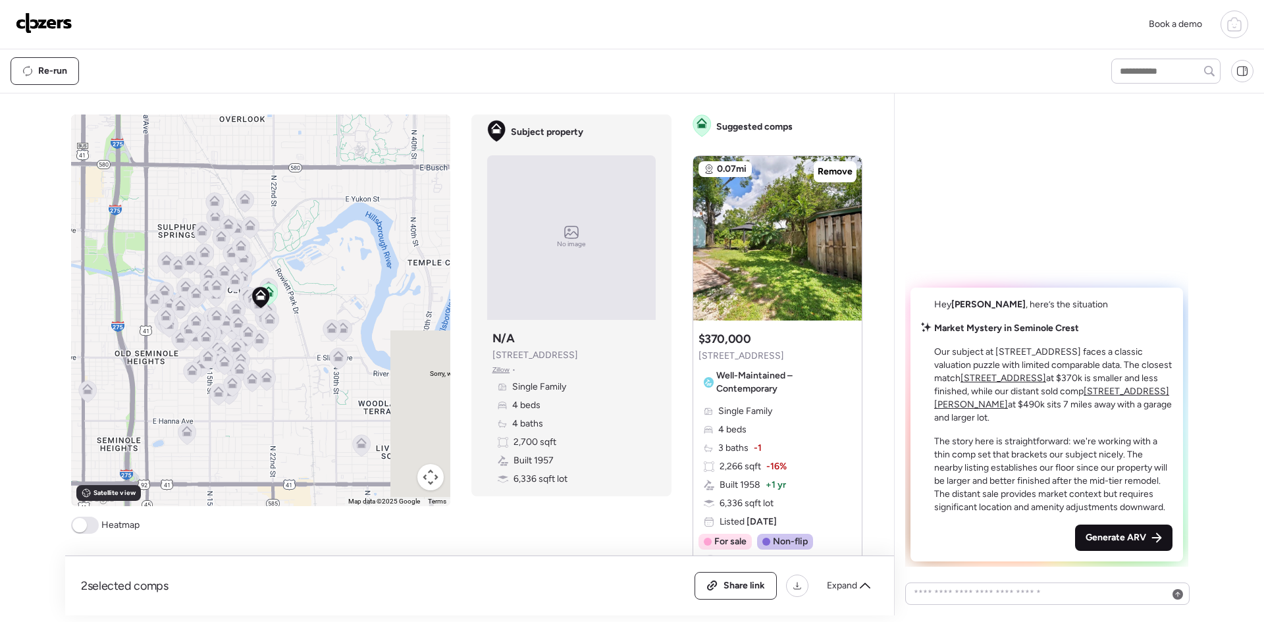
click at [1105, 530] on div "Generate ARV" at bounding box center [1123, 538] width 97 height 26
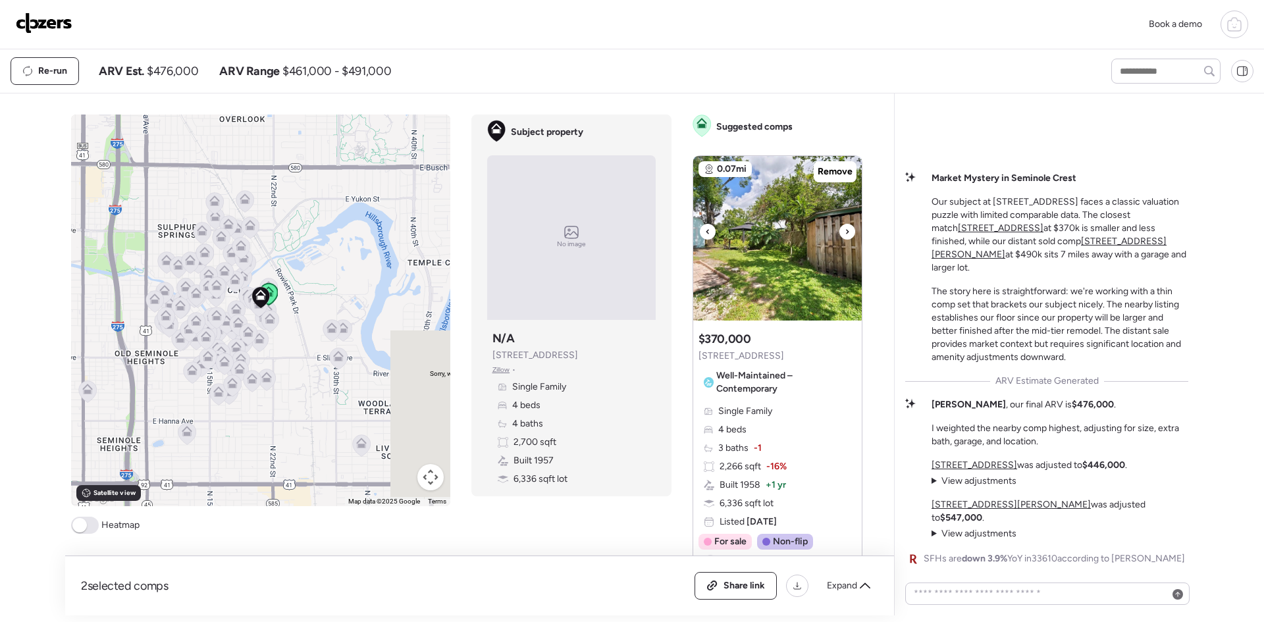
click at [707, 230] on div at bounding box center [708, 232] width 16 height 16
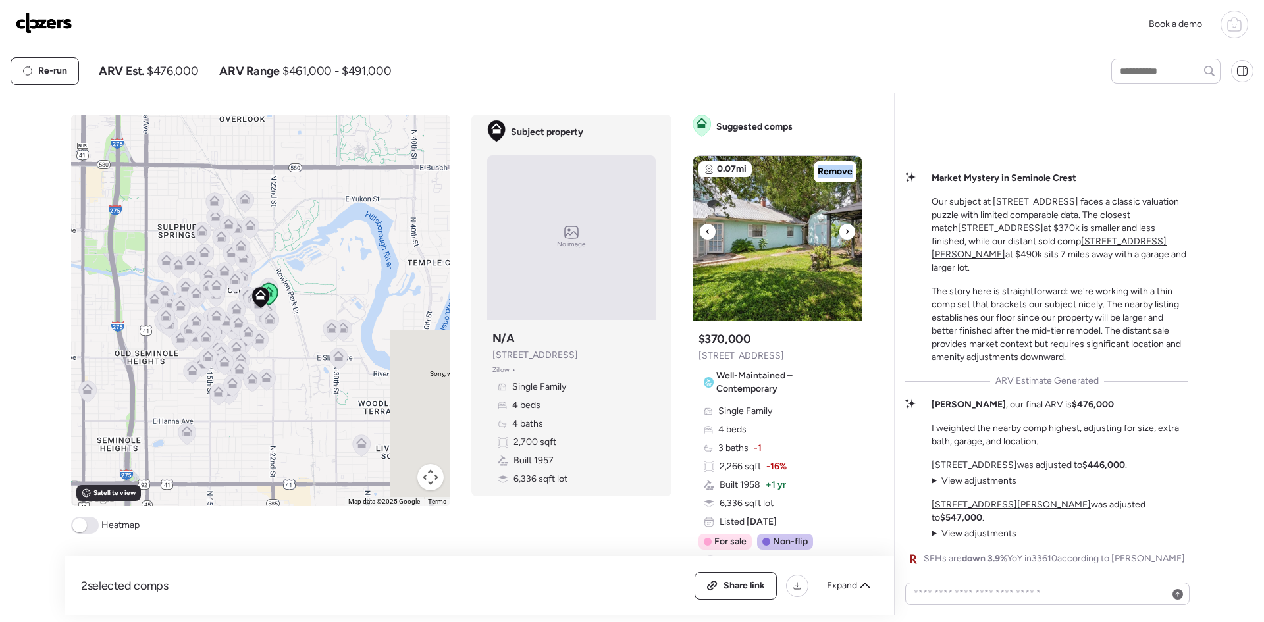
click at [707, 230] on div at bounding box center [708, 232] width 16 height 16
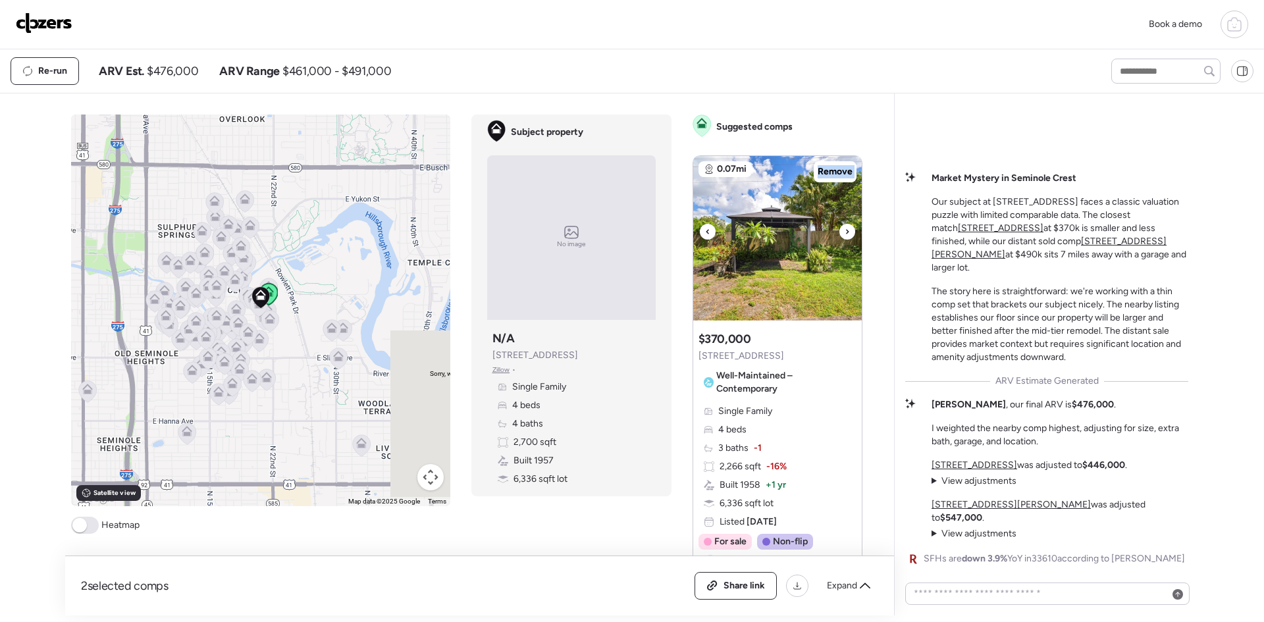
click at [707, 230] on div at bounding box center [708, 232] width 16 height 16
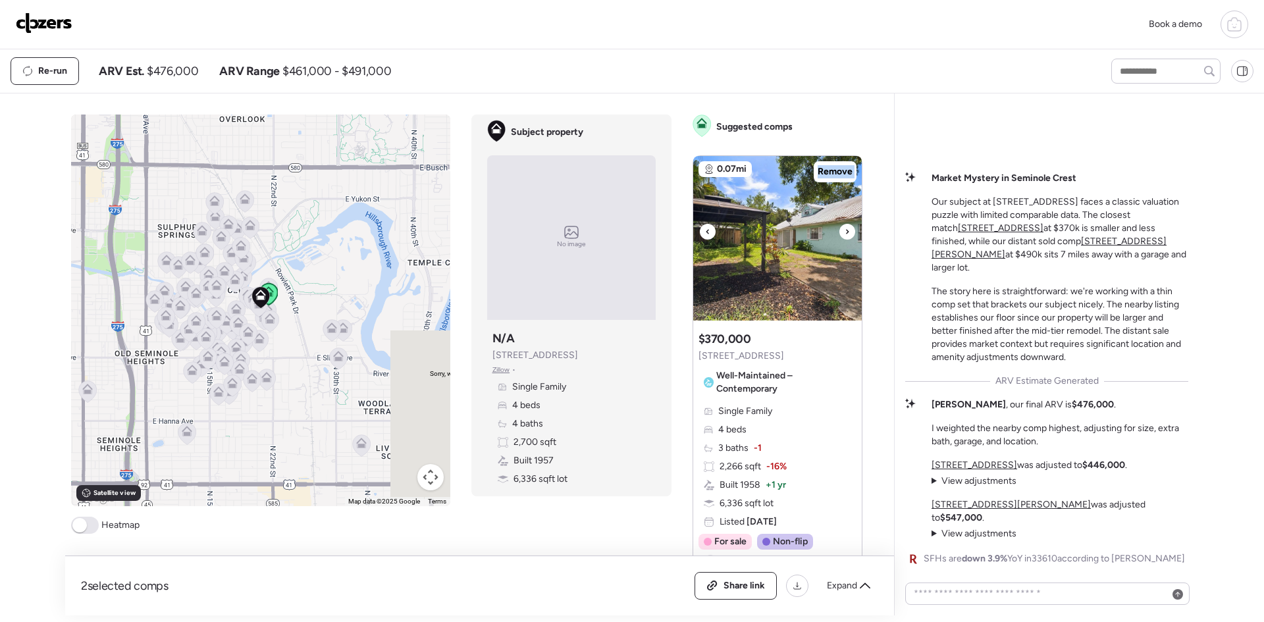
click at [707, 230] on div at bounding box center [708, 232] width 16 height 16
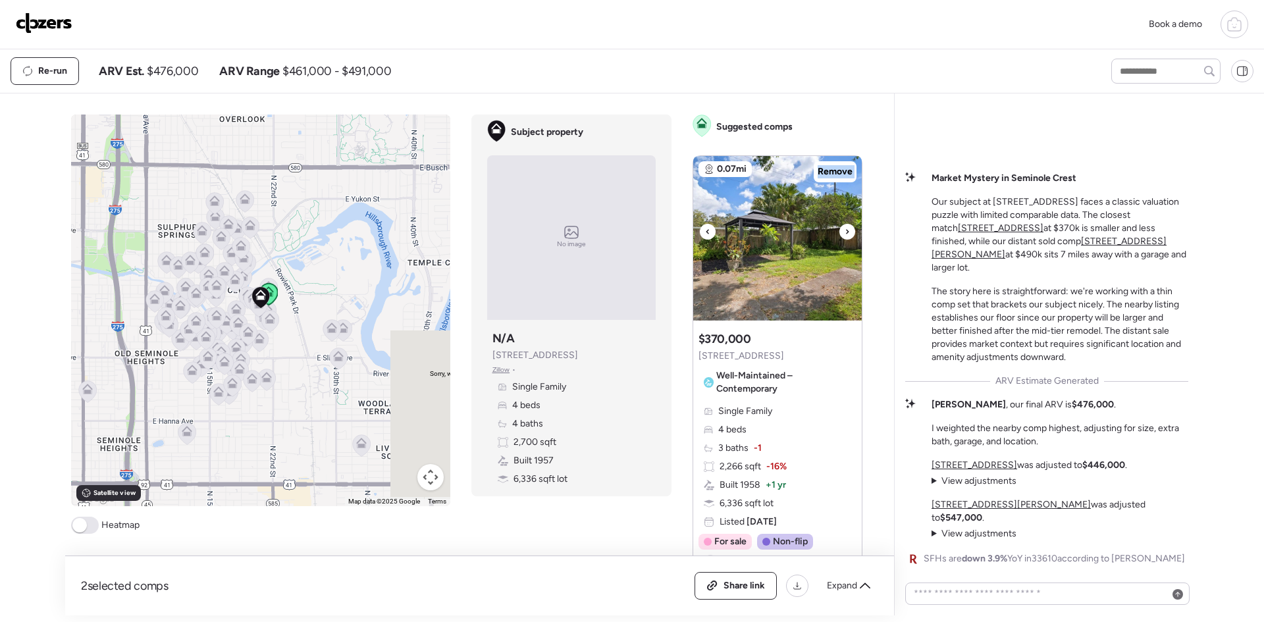
click at [707, 230] on div at bounding box center [708, 232] width 16 height 16
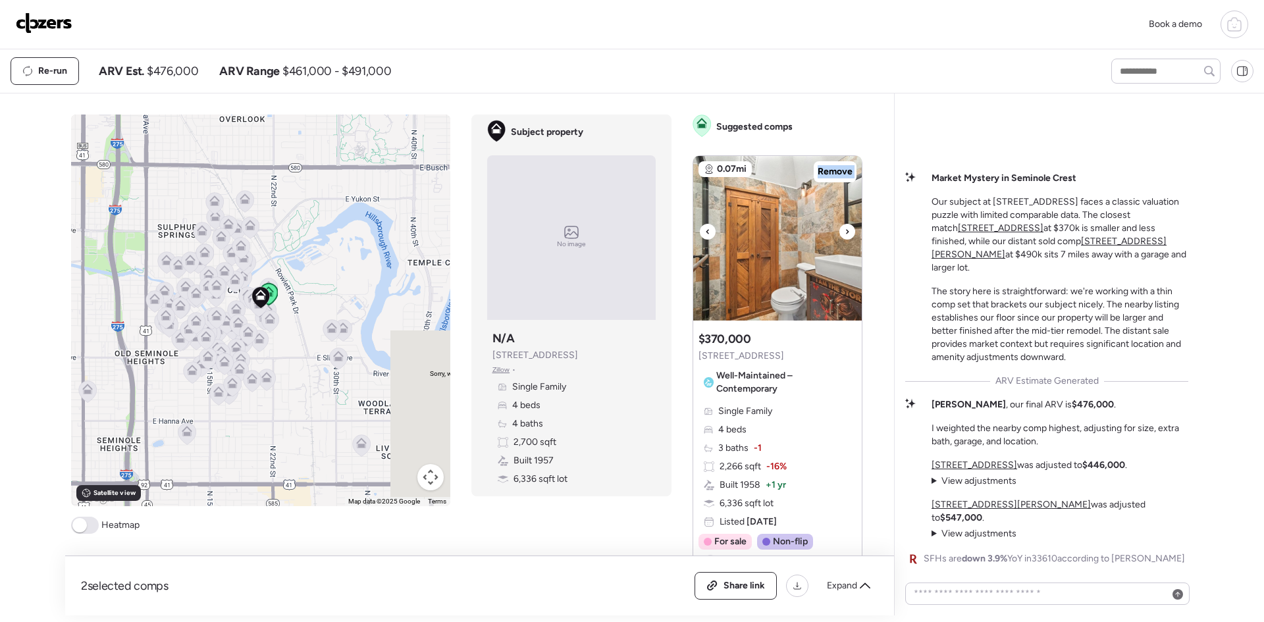
click at [707, 230] on div at bounding box center [708, 232] width 16 height 16
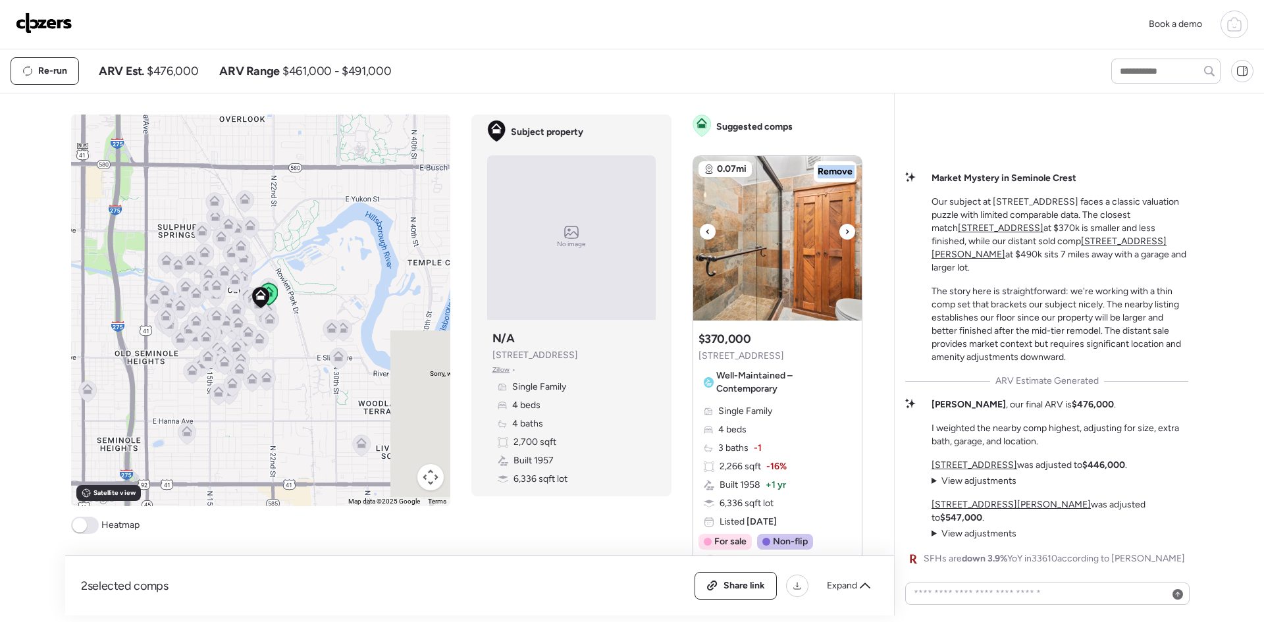
click at [707, 230] on div at bounding box center [708, 232] width 16 height 16
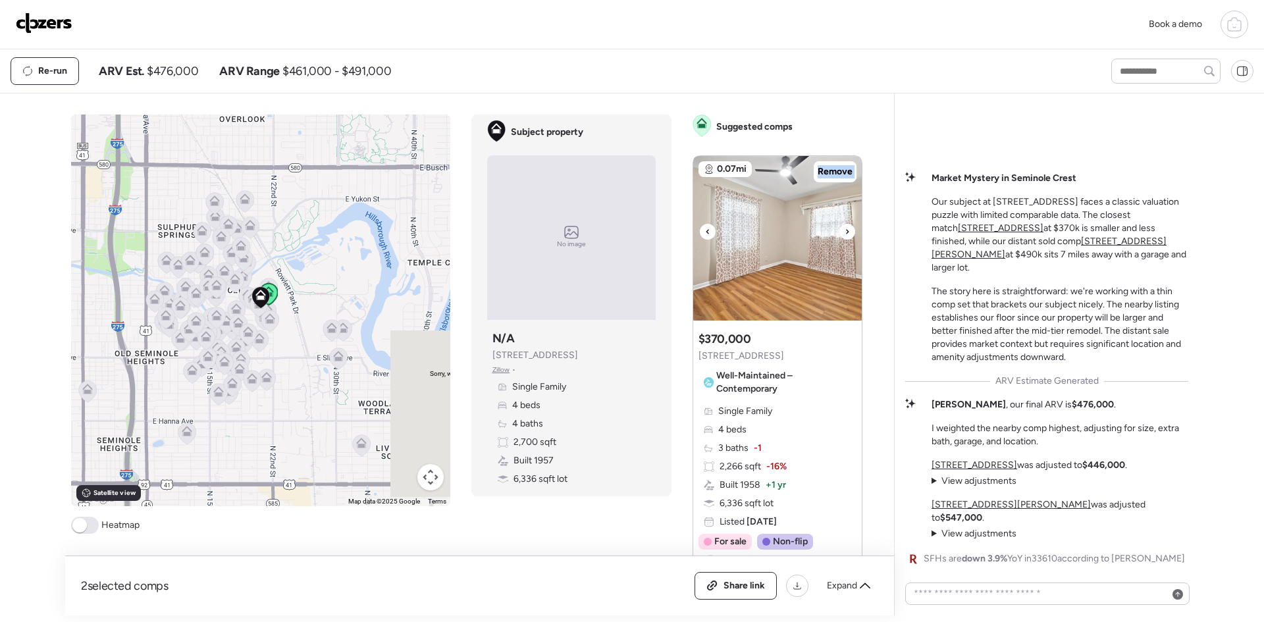
click at [707, 230] on div at bounding box center [708, 232] width 16 height 16
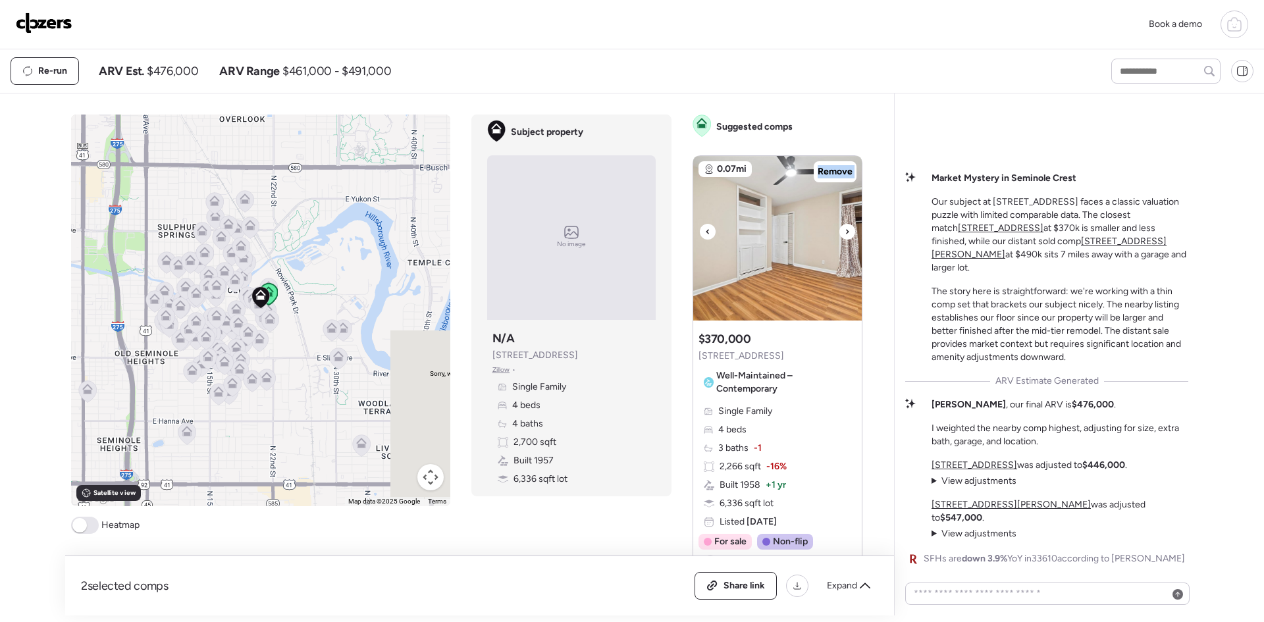
click at [707, 230] on div at bounding box center [708, 232] width 16 height 16
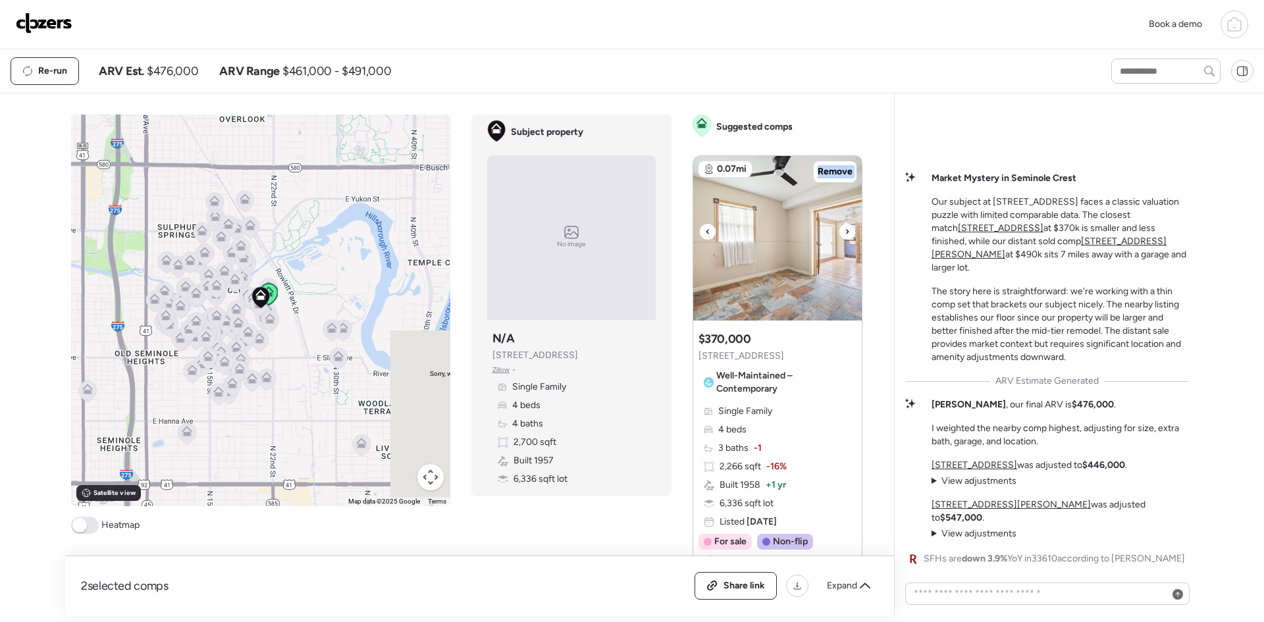
click at [707, 230] on div at bounding box center [708, 232] width 16 height 16
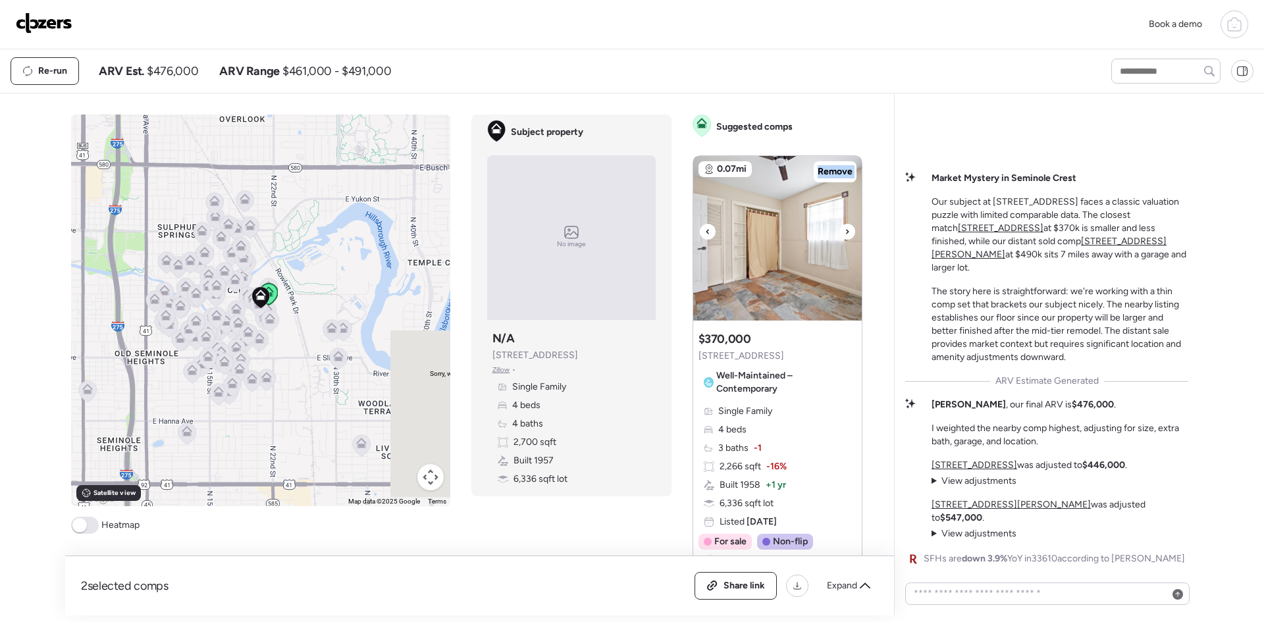
click at [707, 230] on div at bounding box center [708, 232] width 16 height 16
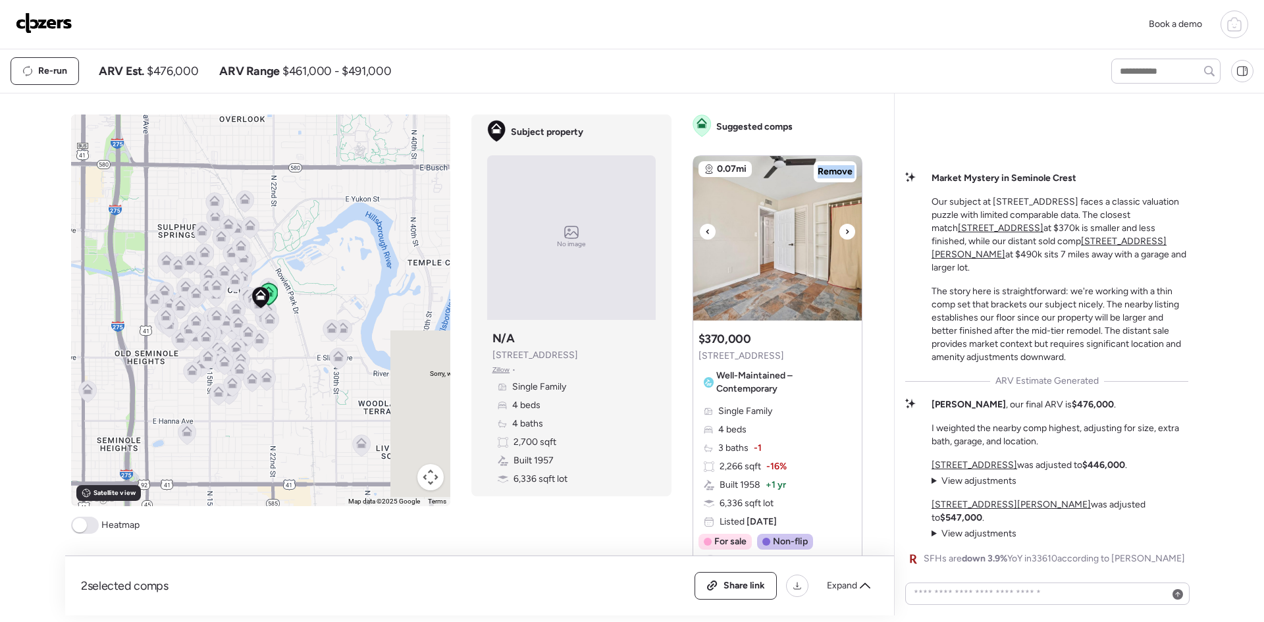
click at [706, 230] on div at bounding box center [708, 232] width 16 height 16
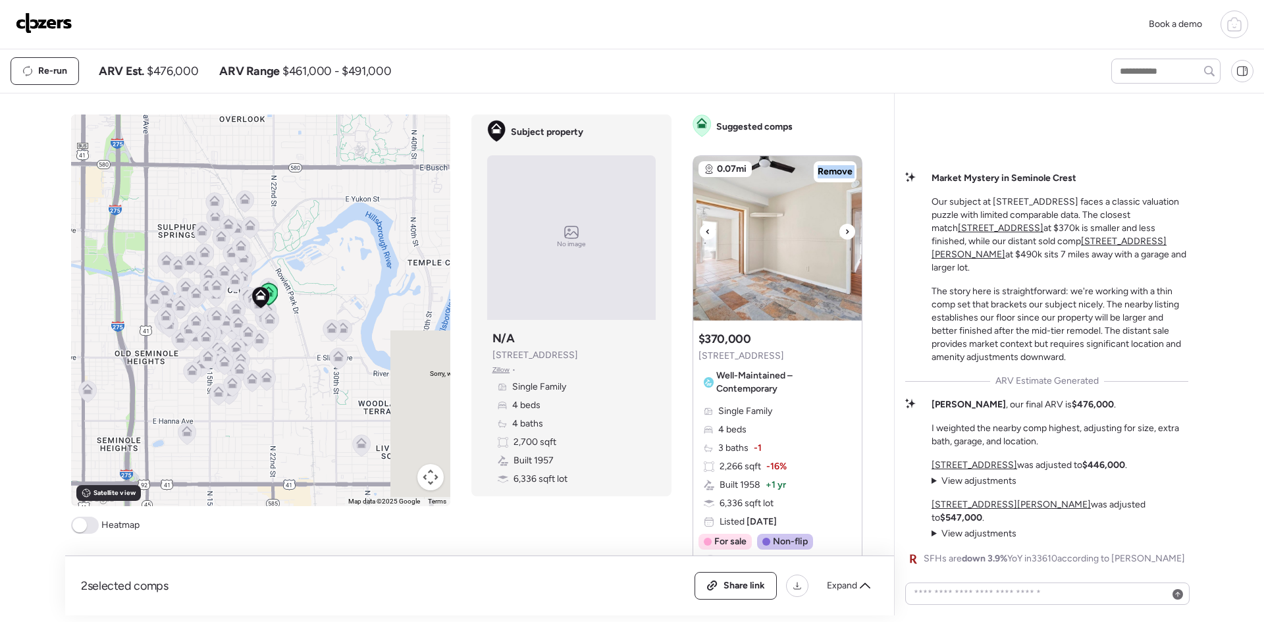
click at [706, 230] on div at bounding box center [708, 232] width 16 height 16
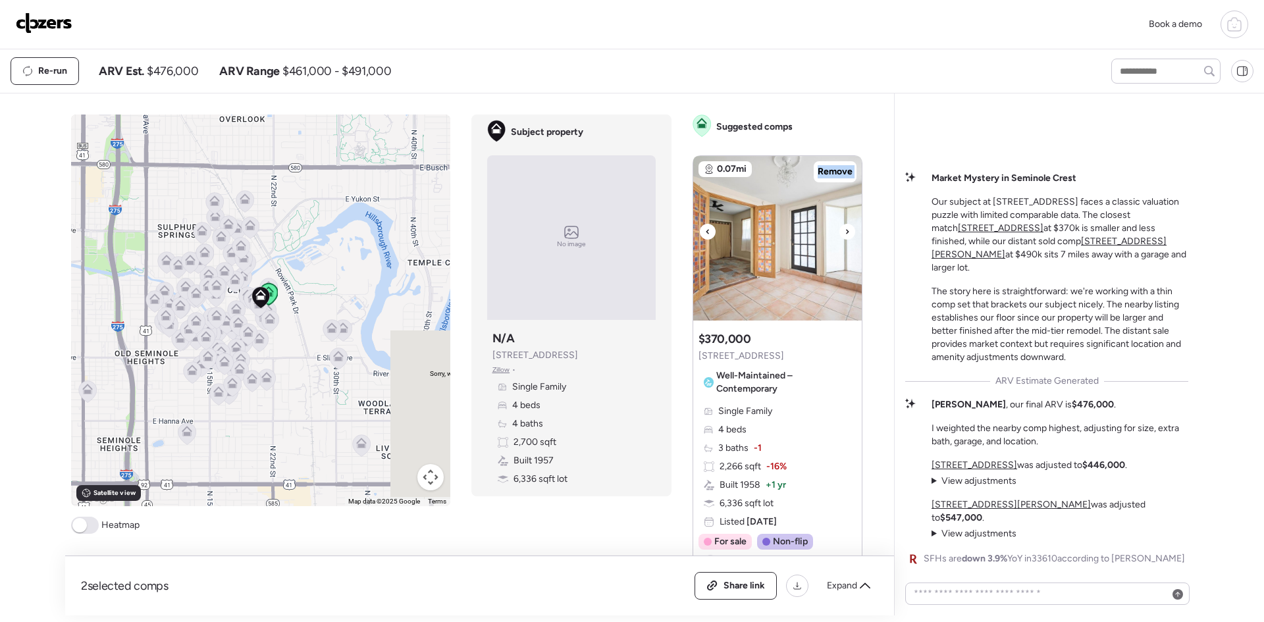
click at [706, 230] on div at bounding box center [708, 232] width 16 height 16
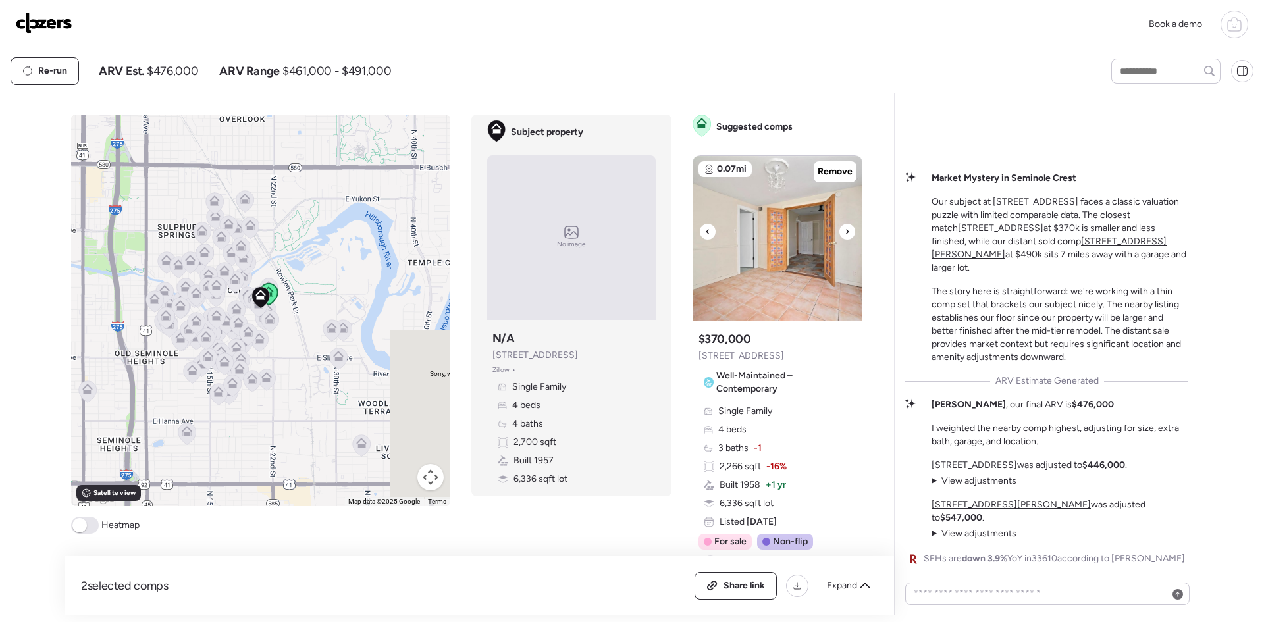
click at [706, 230] on div at bounding box center [708, 232] width 16 height 16
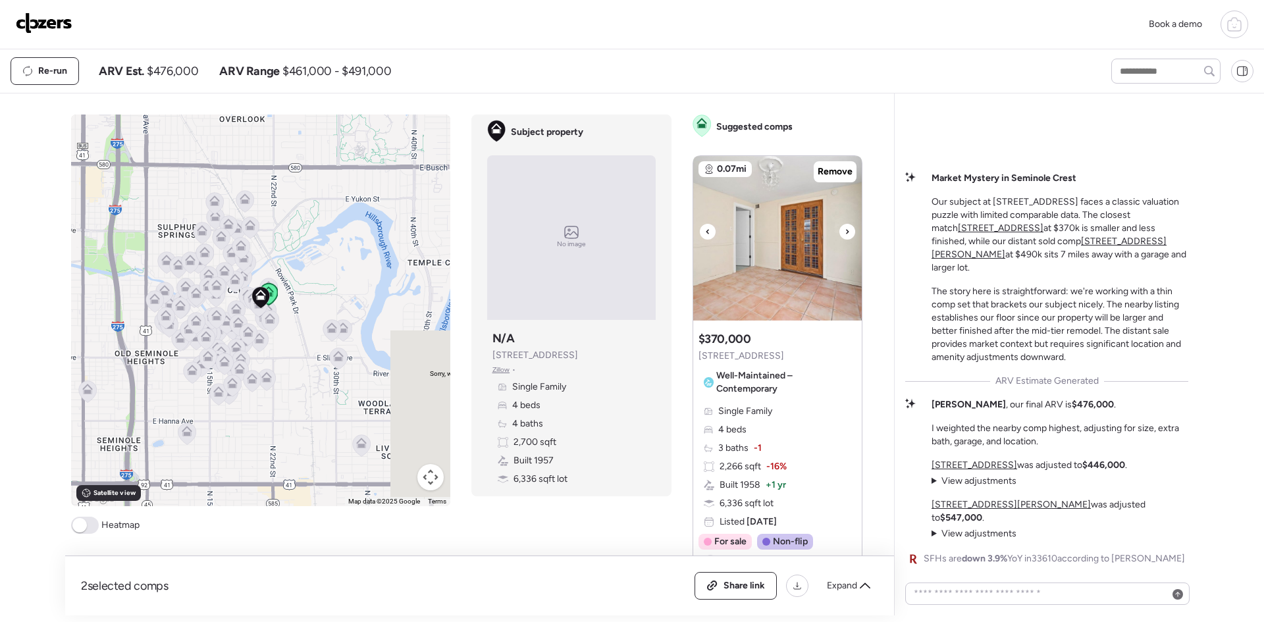
click at [706, 230] on div at bounding box center [708, 232] width 16 height 16
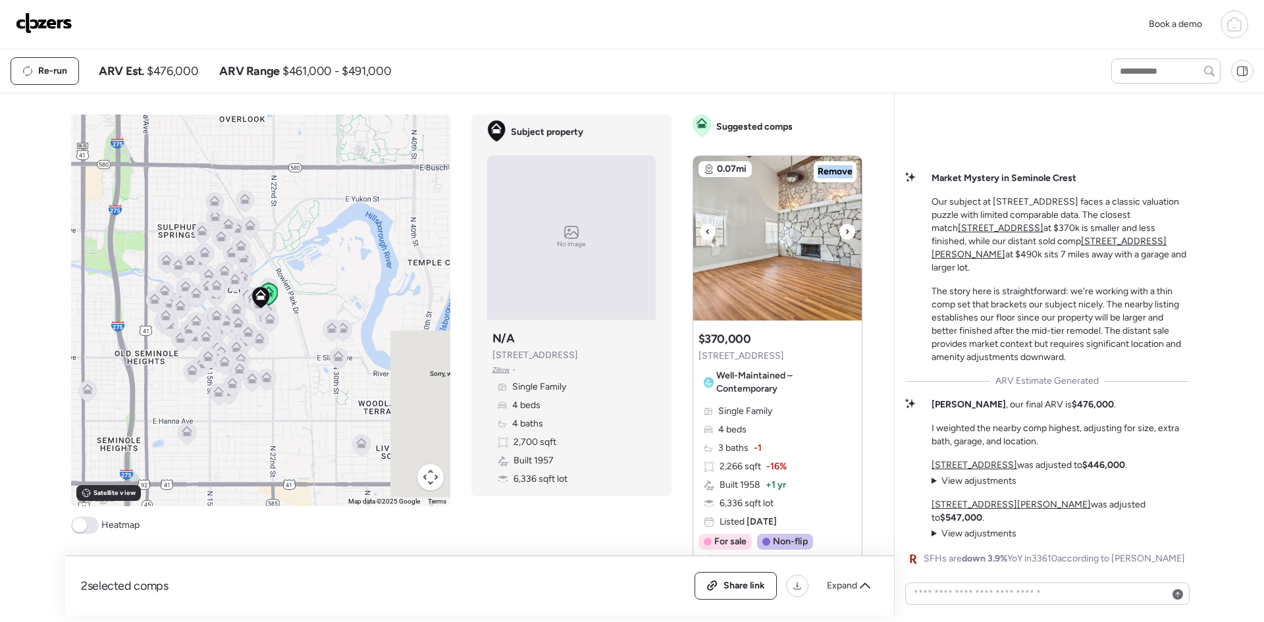
click at [706, 230] on div at bounding box center [708, 232] width 16 height 16
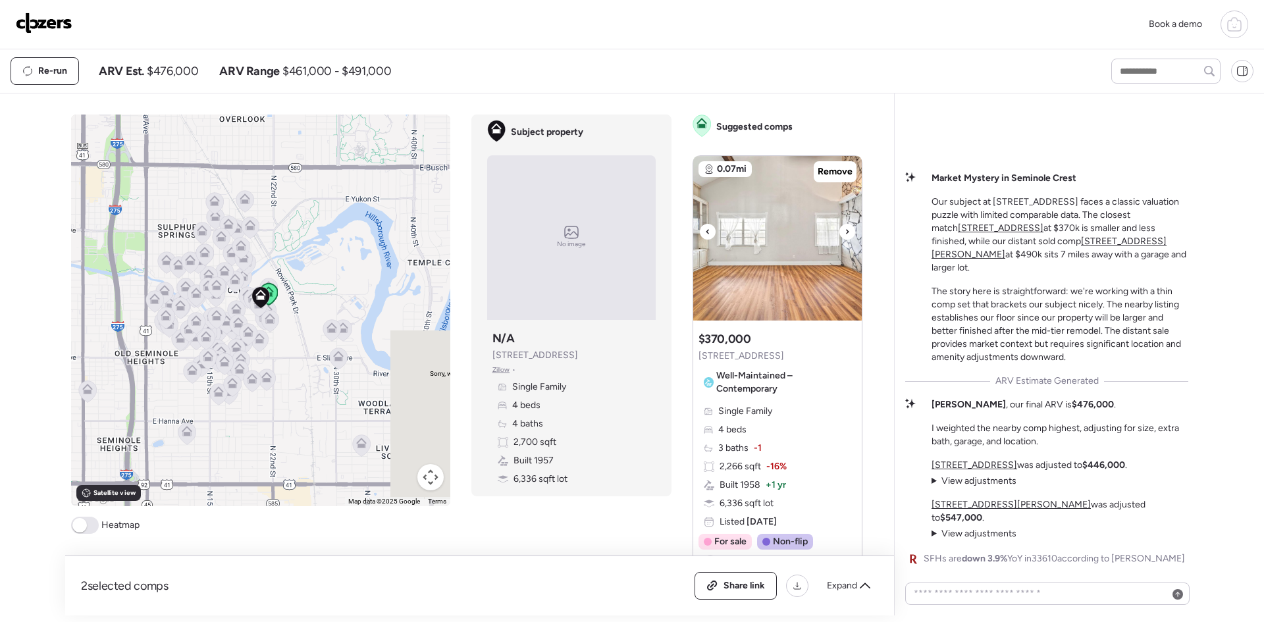
click at [706, 230] on div at bounding box center [708, 232] width 16 height 16
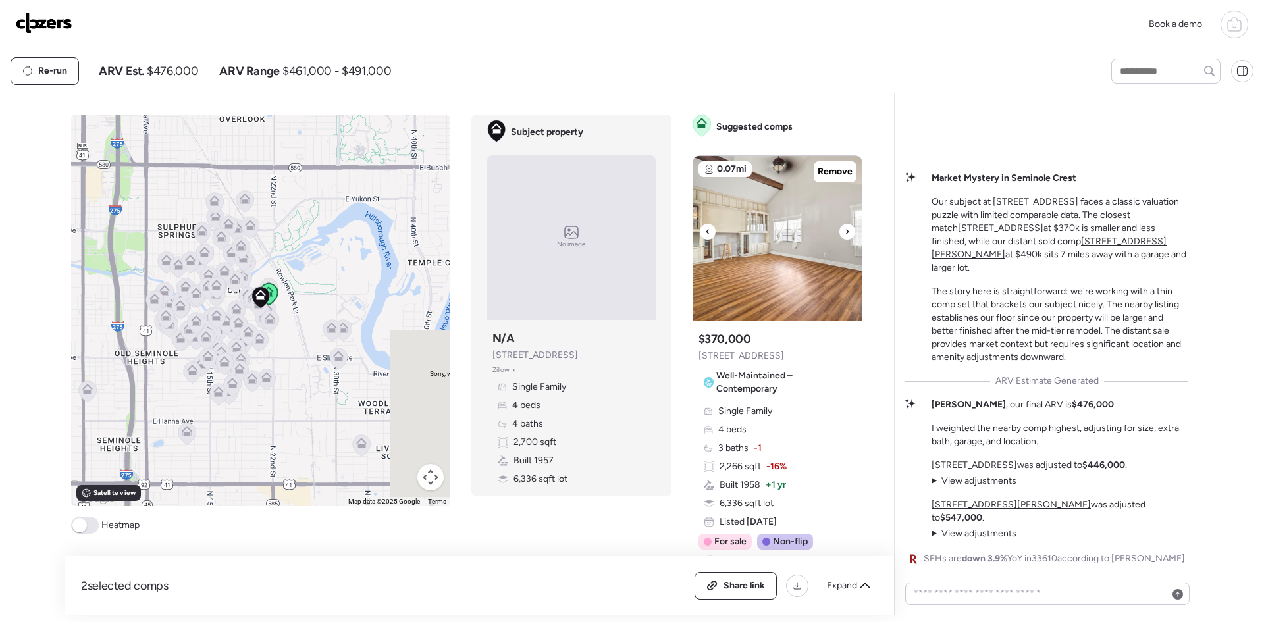
click at [844, 230] on div at bounding box center [847, 232] width 16 height 16
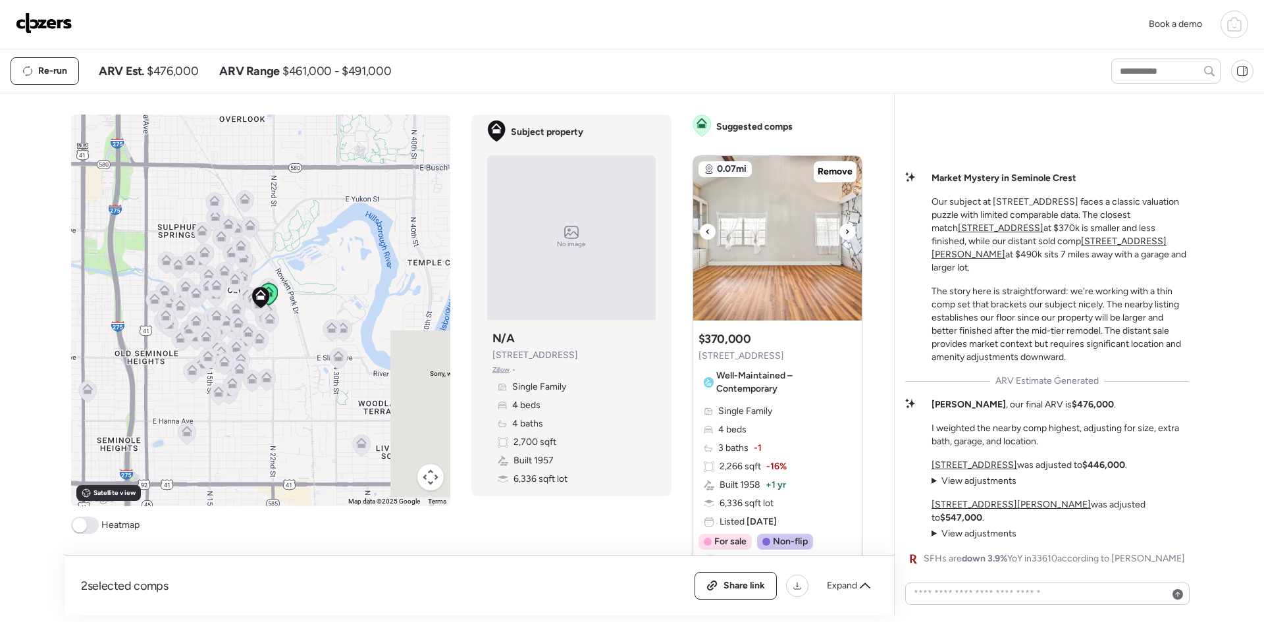
click at [844, 230] on div at bounding box center [847, 232] width 16 height 16
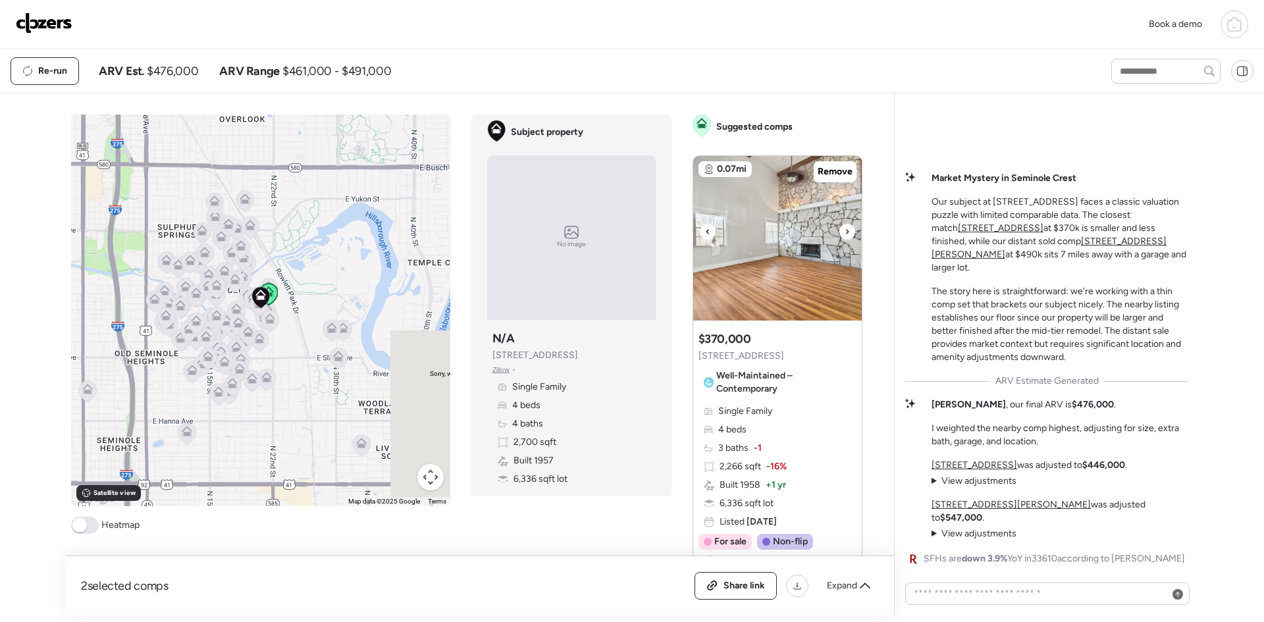
click at [844, 236] on icon at bounding box center [846, 232] width 5 height 16
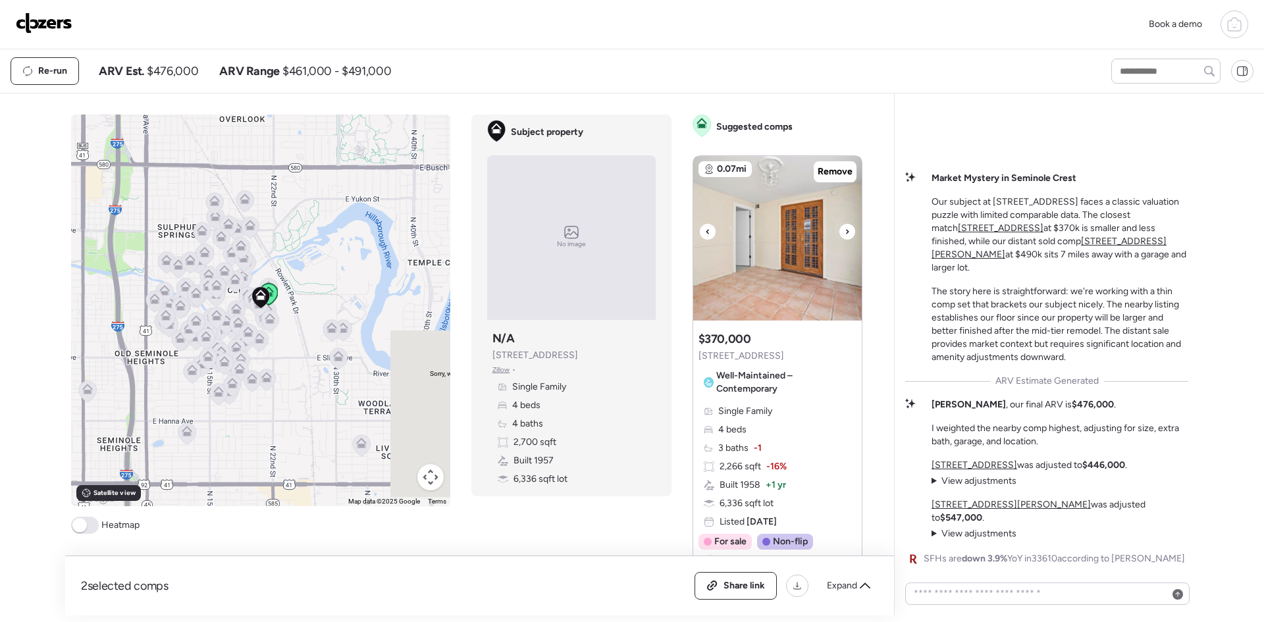
click at [844, 236] on icon at bounding box center [846, 232] width 5 height 16
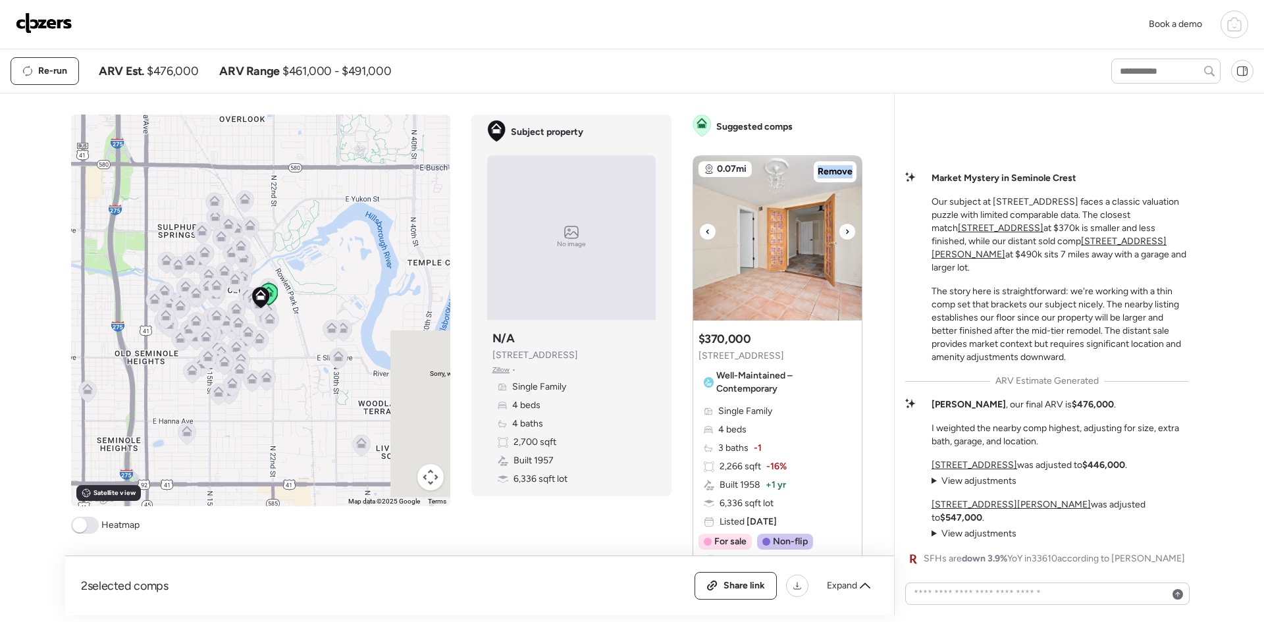
click at [844, 236] on icon at bounding box center [846, 232] width 5 height 16
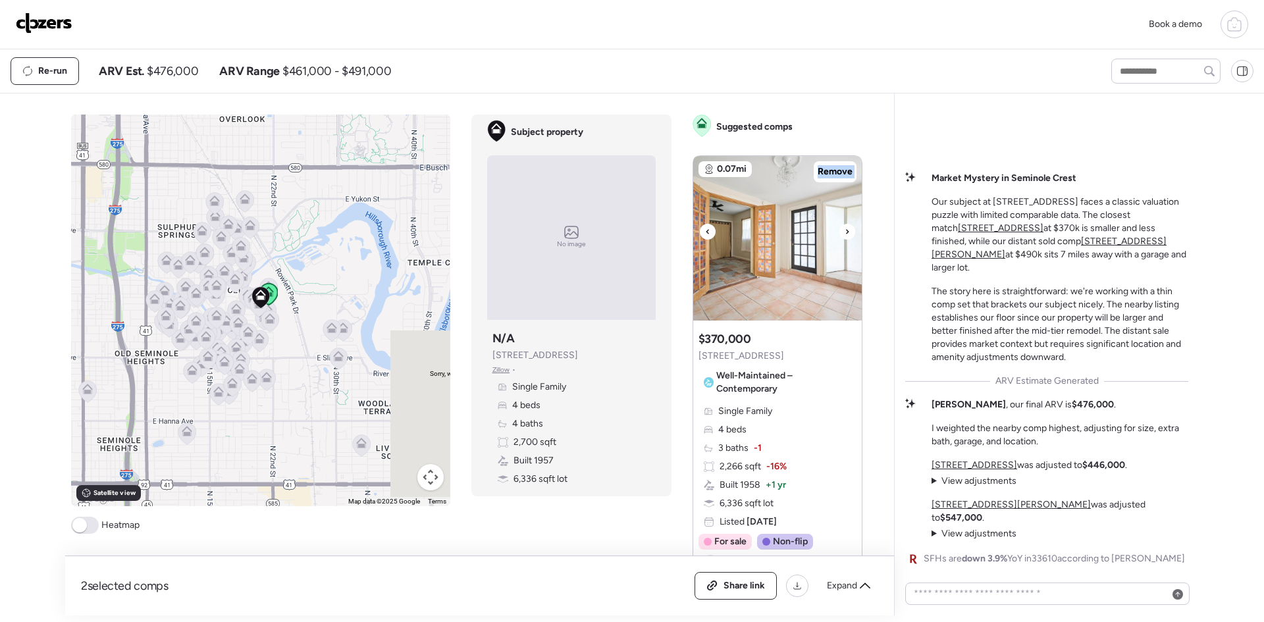
click at [844, 236] on icon at bounding box center [846, 232] width 5 height 16
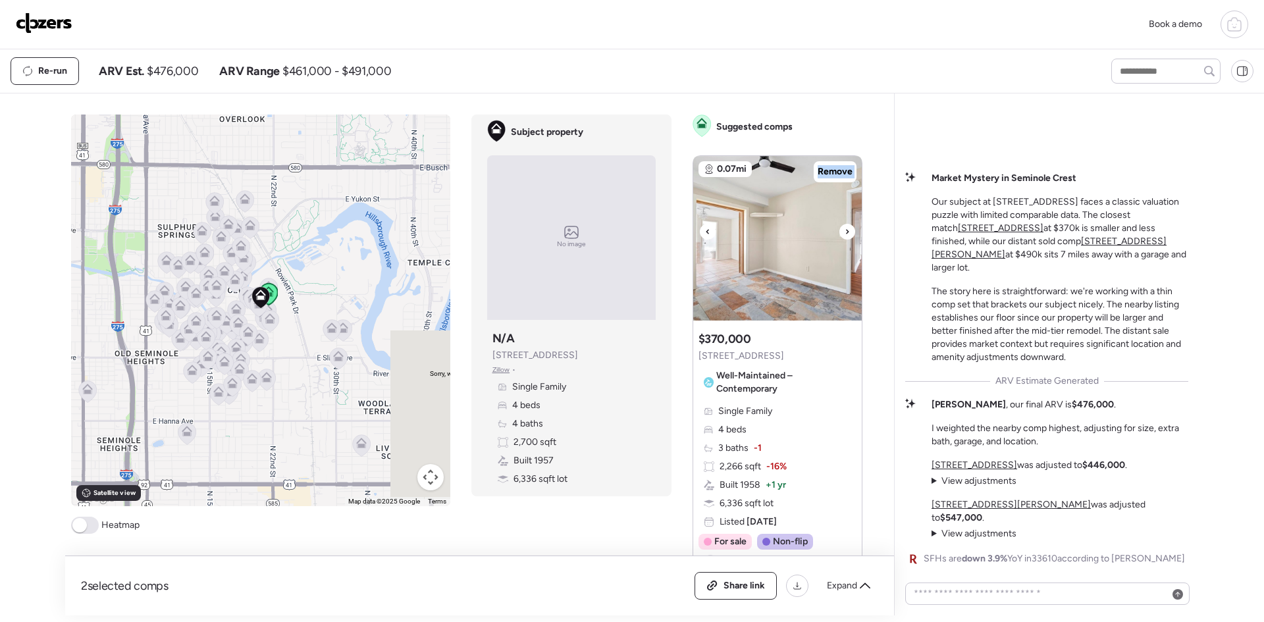
click at [844, 236] on icon at bounding box center [846, 232] width 5 height 16
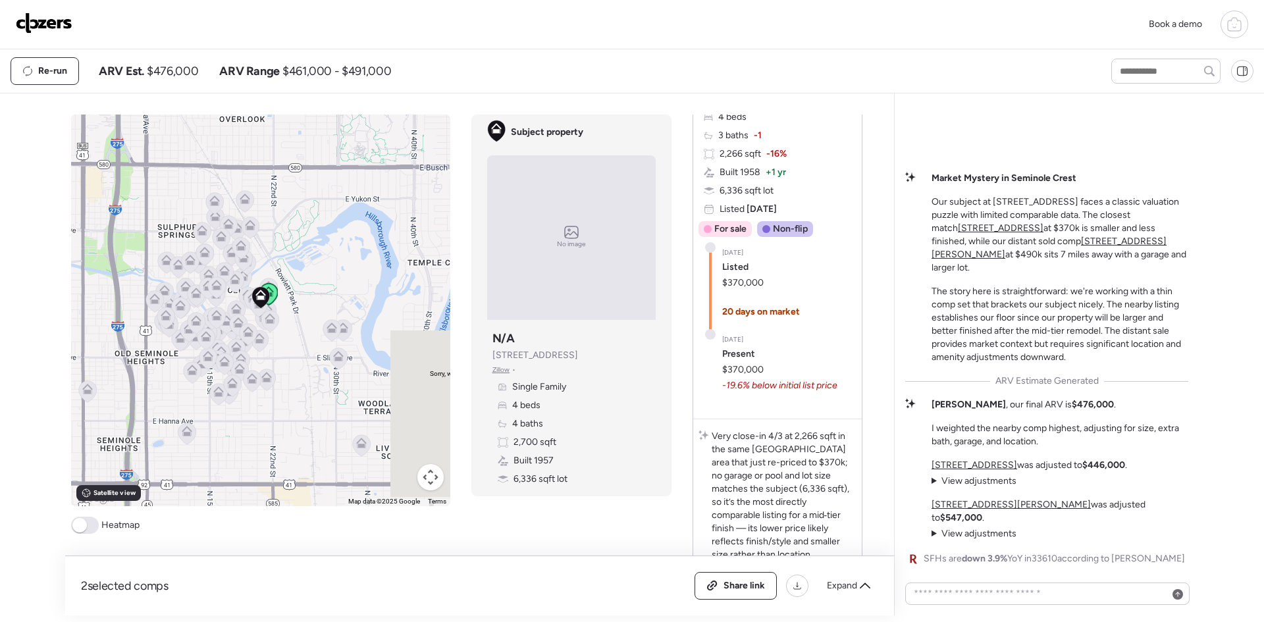
scroll to position [351, 0]
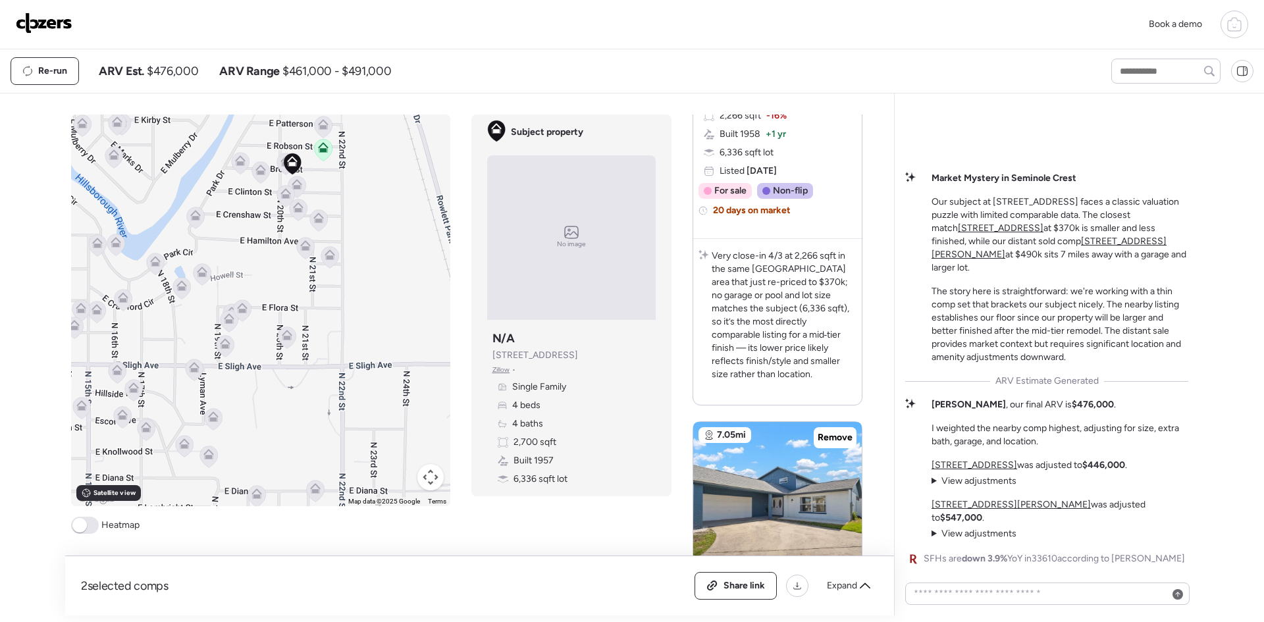
drag, startPoint x: 324, startPoint y: 397, endPoint x: 353, endPoint y: 238, distance: 162.4
click at [353, 238] on div "To activate drag with keyboard, press Alt + Enter. Once in keyboard drag state,…" at bounding box center [260, 311] width 379 height 392
